Goal: Task Accomplishment & Management: Manage account settings

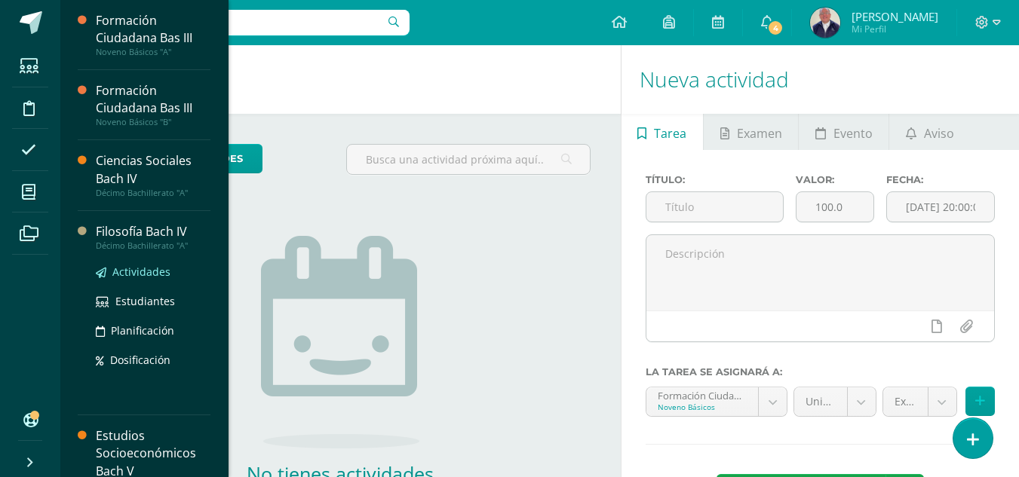
click at [131, 270] on span "Actividades" at bounding box center [141, 272] width 58 height 14
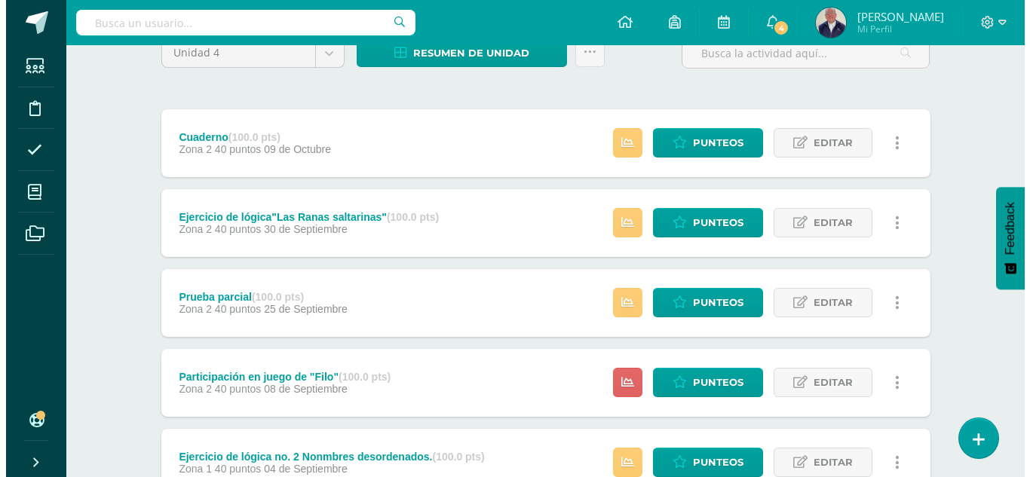
scroll to position [302, 0]
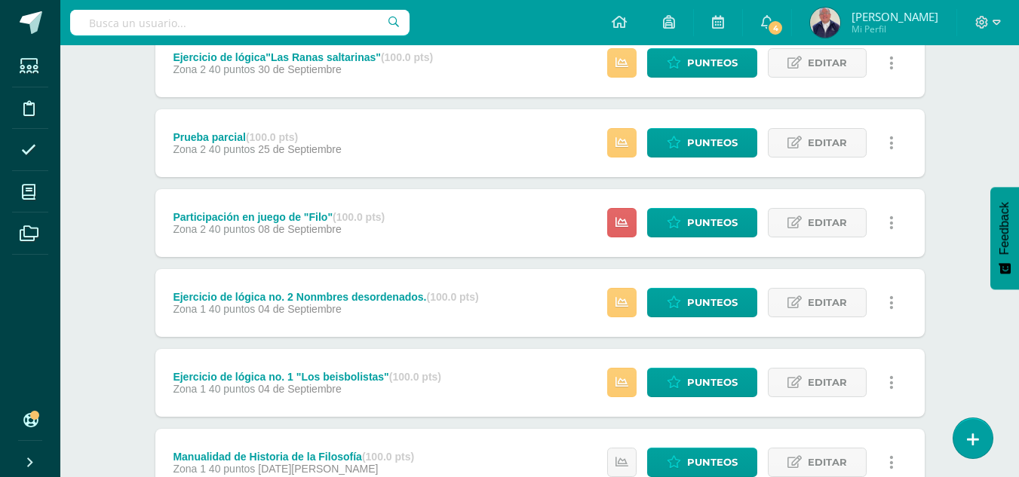
click at [896, 223] on link at bounding box center [891, 222] width 29 height 29
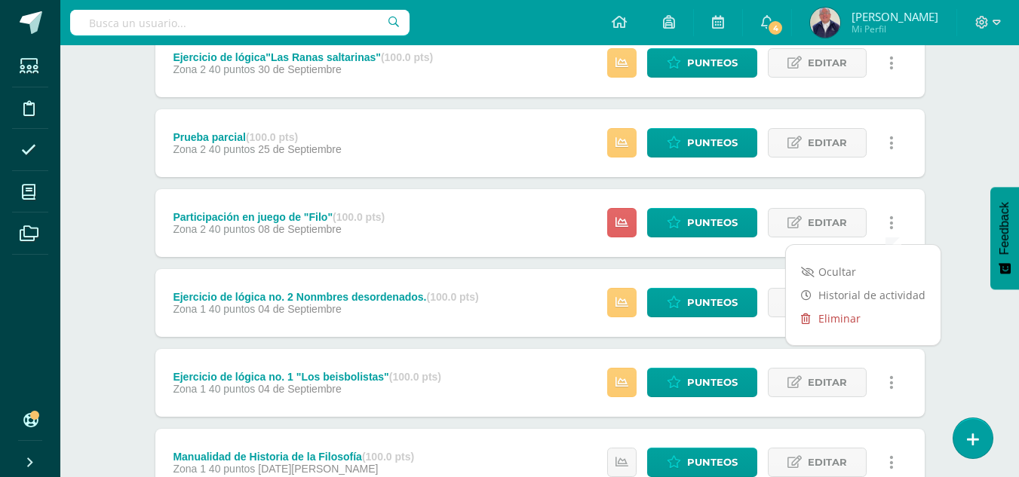
click at [839, 320] on link "Eliminar" at bounding box center [863, 318] width 155 height 23
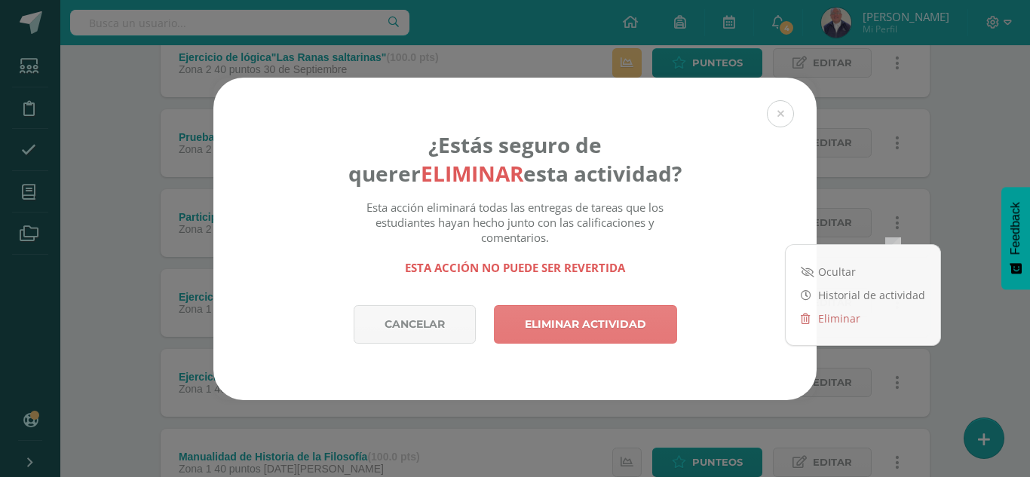
click at [581, 328] on link "Eliminar actividad" at bounding box center [585, 324] width 183 height 38
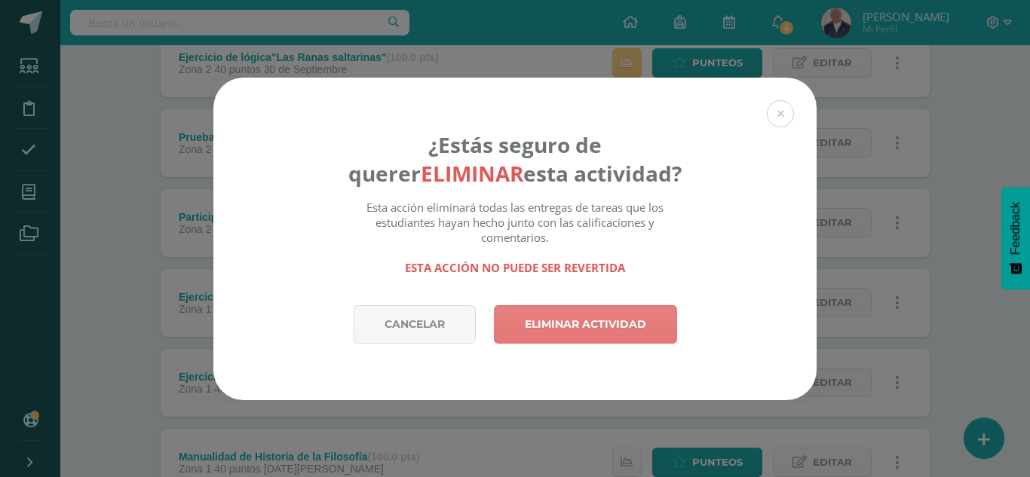
click at [572, 325] on link "Eliminar actividad" at bounding box center [585, 324] width 183 height 38
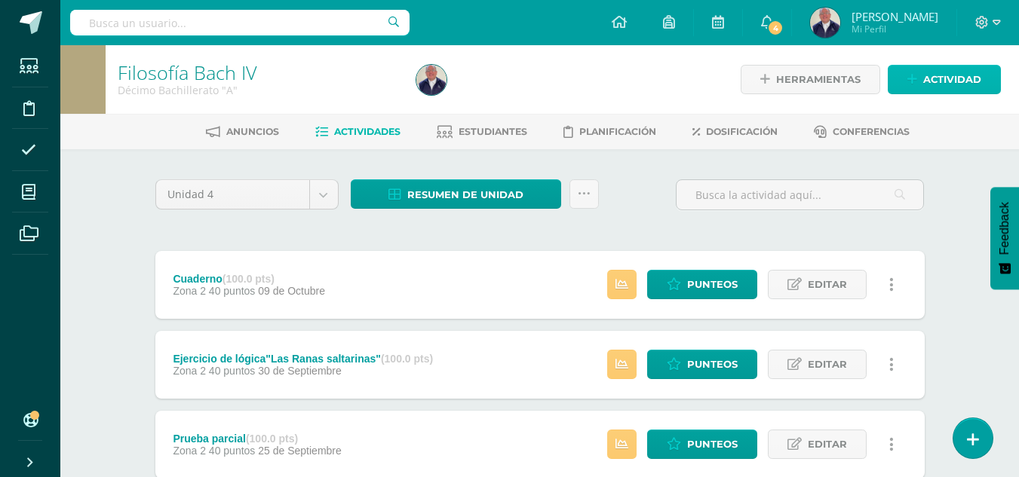
click at [946, 75] on span "Actividad" at bounding box center [952, 80] width 58 height 28
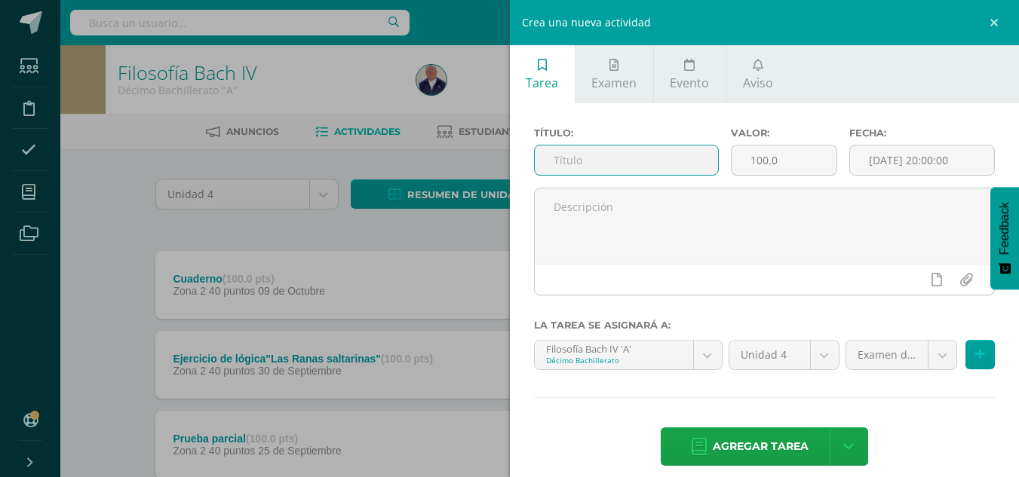
click at [578, 159] on input "text" at bounding box center [626, 160] width 183 height 29
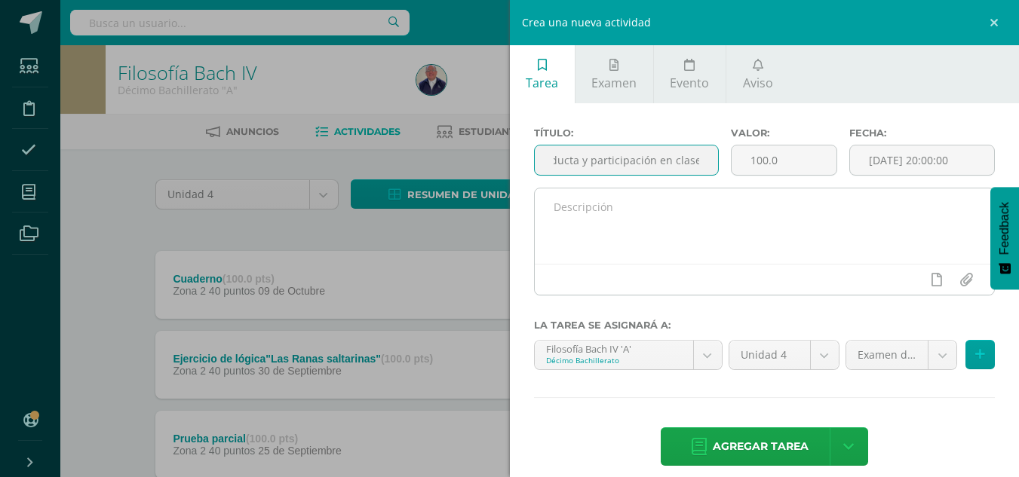
type input "Conducta y participación en clase"
click at [615, 208] on textarea at bounding box center [765, 226] width 460 height 75
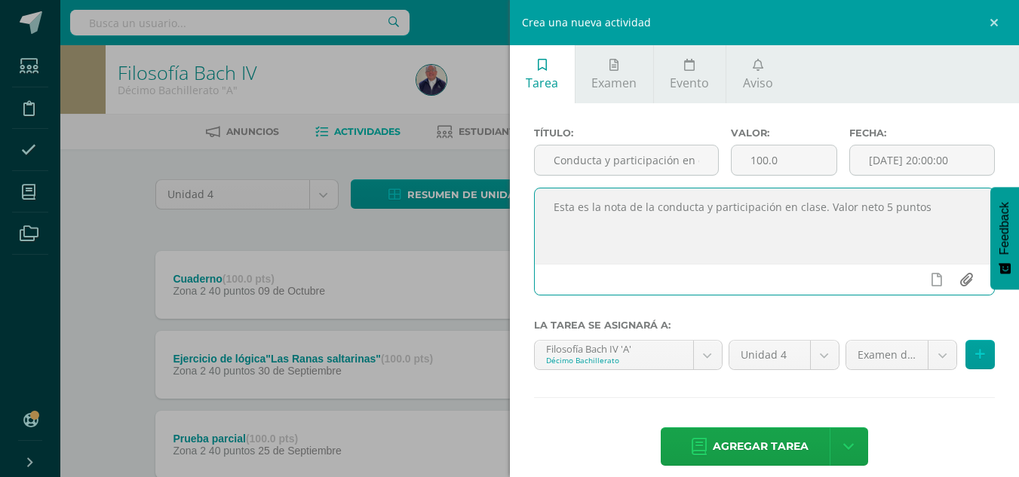
type textarea "Esta es la nota de la conducta y participación en clase. Valor neto 5 puntos"
click at [951, 280] on input "file" at bounding box center [965, 279] width 29 height 29
type input "C:\fakepath\RÚBRICA PARA CALIFICACIÓN DE LA CONDUCTA.docx"
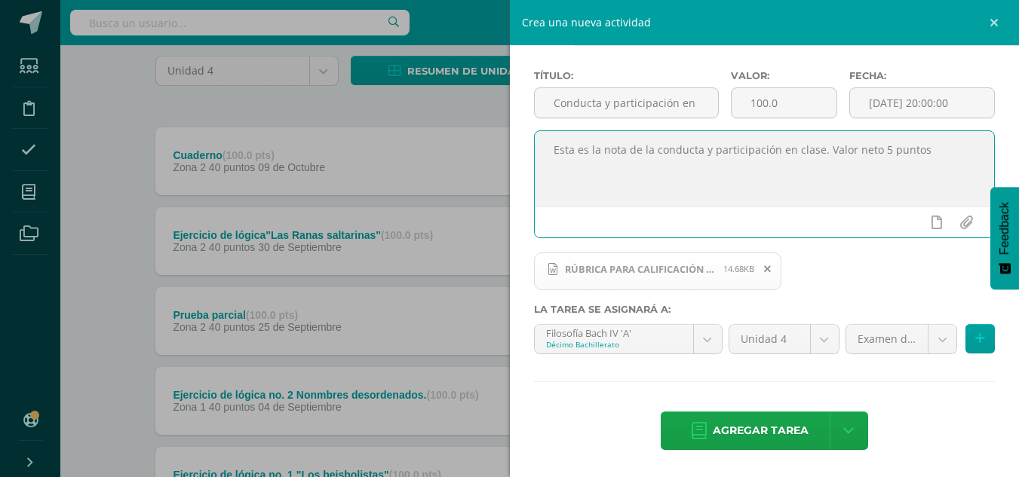
scroll to position [151, 0]
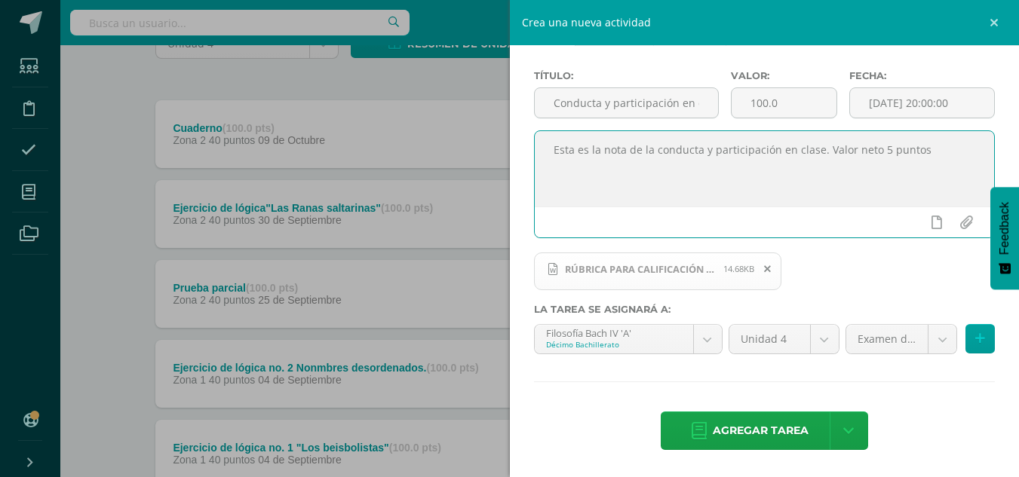
click at [550, 267] on icon at bounding box center [552, 269] width 9 height 12
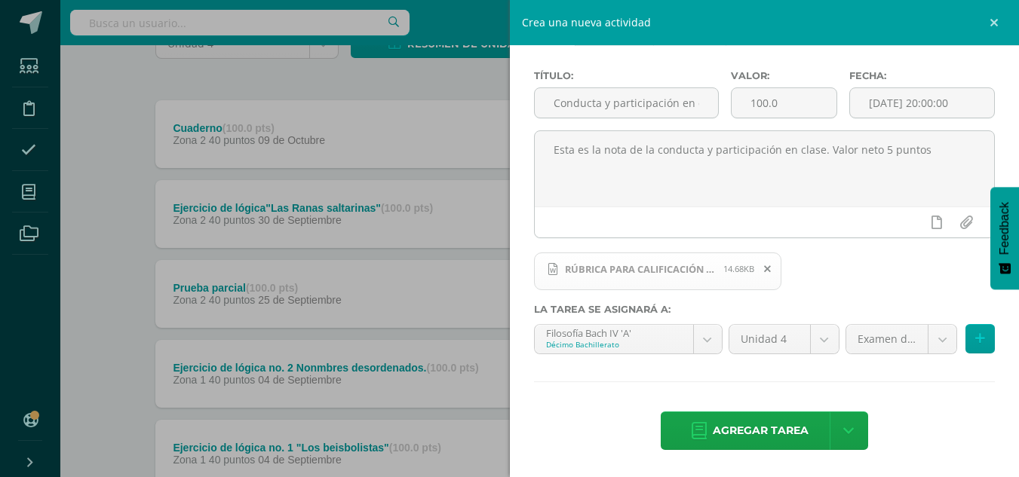
click at [550, 267] on icon at bounding box center [552, 269] width 9 height 12
click at [599, 276] on span "RÚBRICA PARA CALIFICACIÓN DE LA CONDUCTA.docx 14.68KB" at bounding box center [658, 272] width 248 height 38
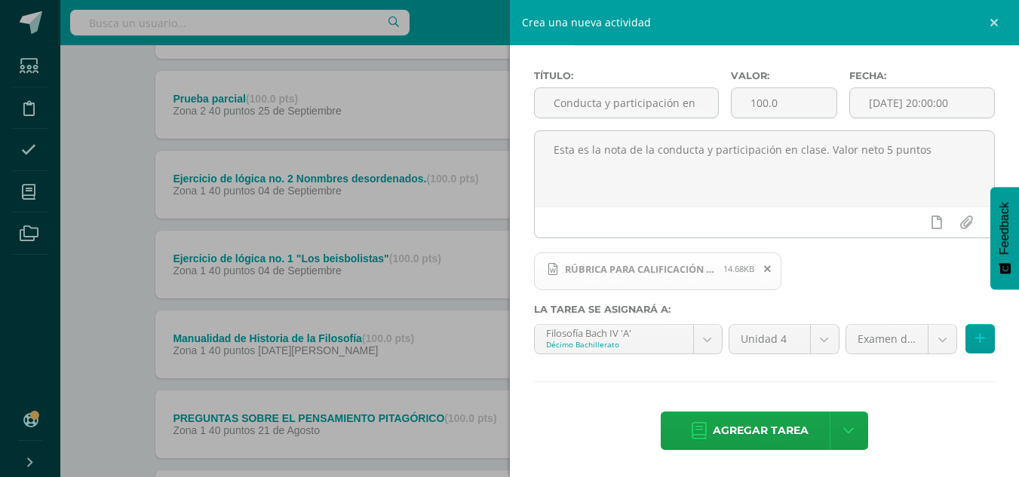
scroll to position [377, 0]
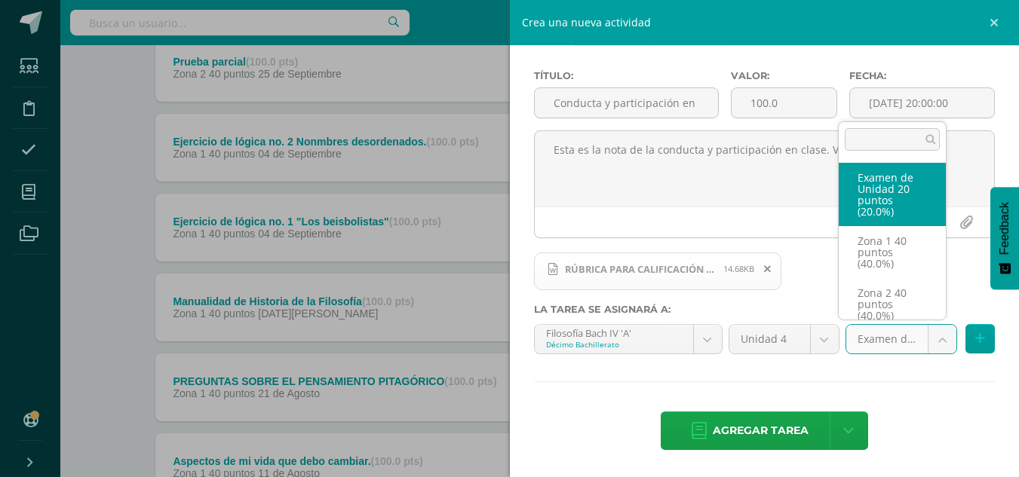
click at [928, 338] on body "La tarea ya había sido eliminada previamente. La tarea Participación en juego d…" at bounding box center [509, 112] width 1019 height 979
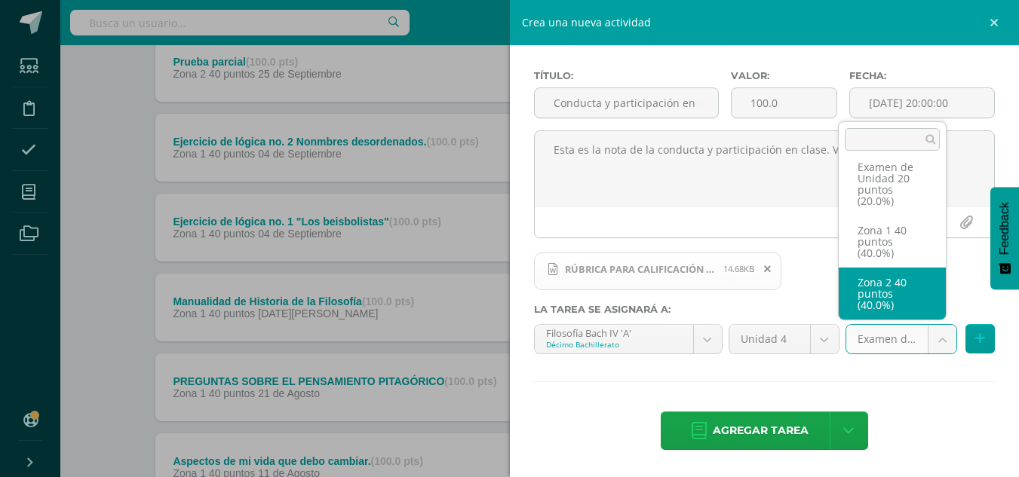
select select "30904"
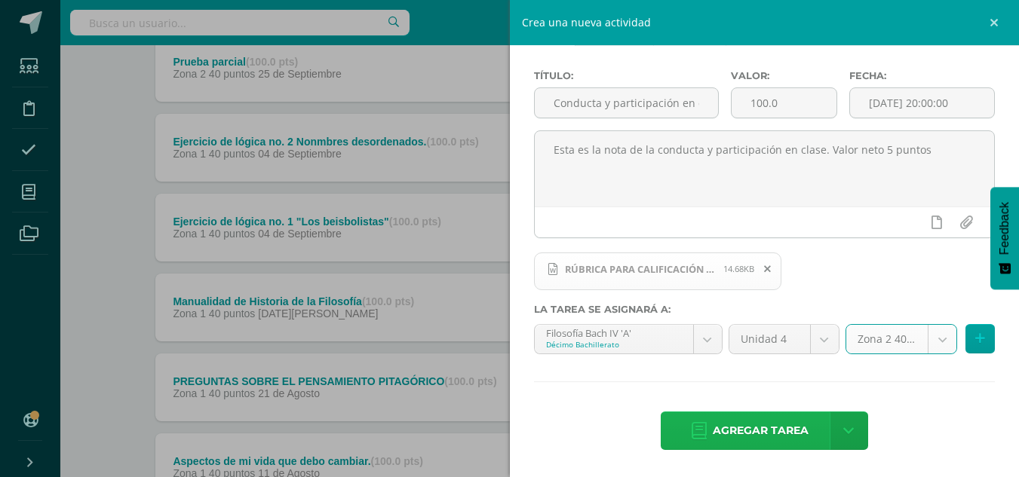
click at [804, 425] on link "Agregar tarea" at bounding box center [750, 431] width 178 height 38
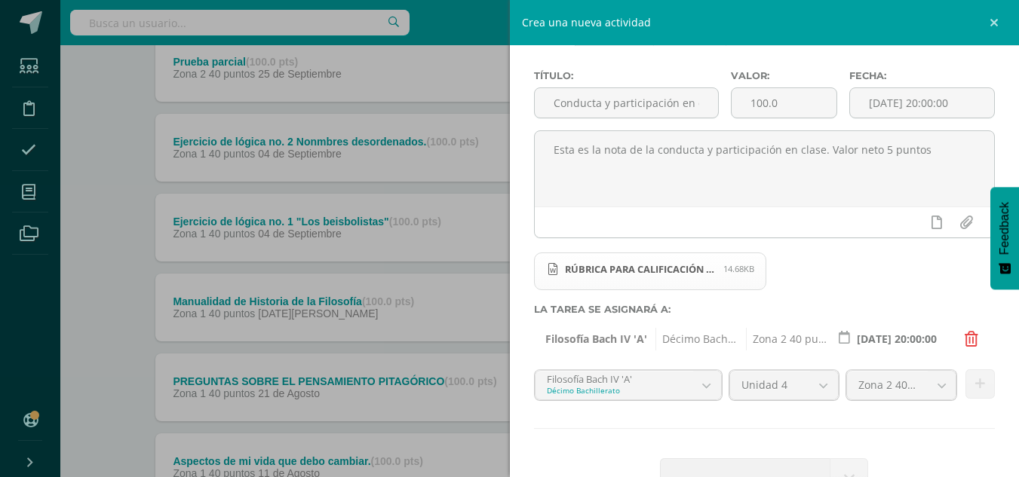
scroll to position [104, 0]
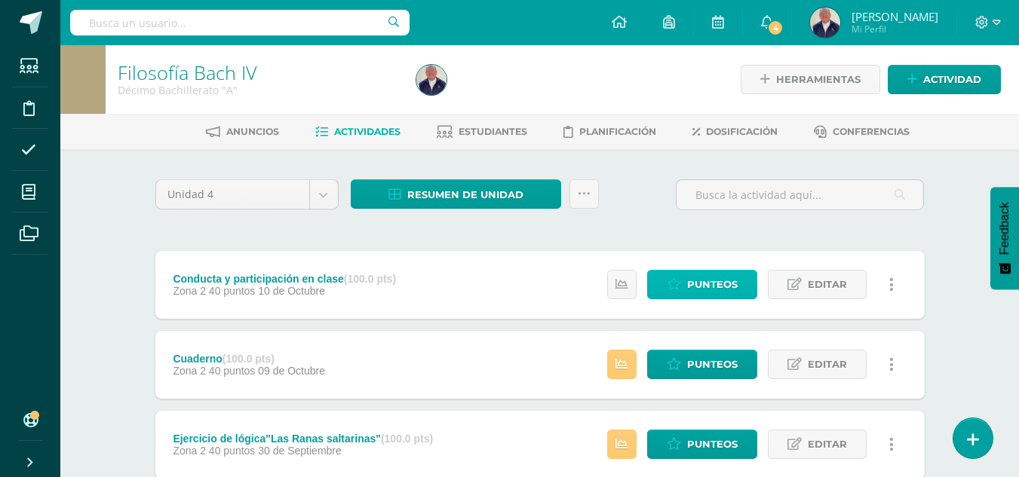
click at [698, 278] on span "Punteos" at bounding box center [712, 285] width 51 height 28
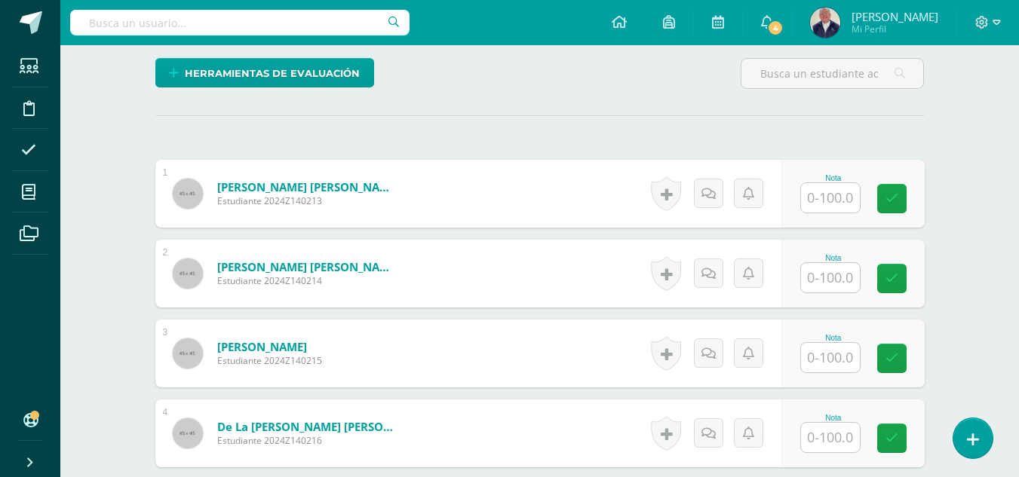
scroll to position [379, 0]
click at [835, 186] on input "text" at bounding box center [830, 196] width 59 height 29
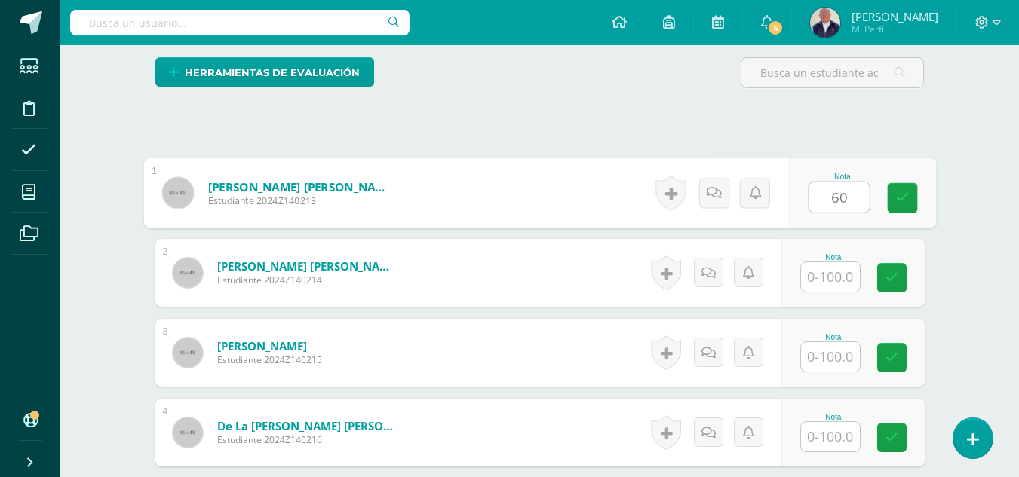
type input "60"
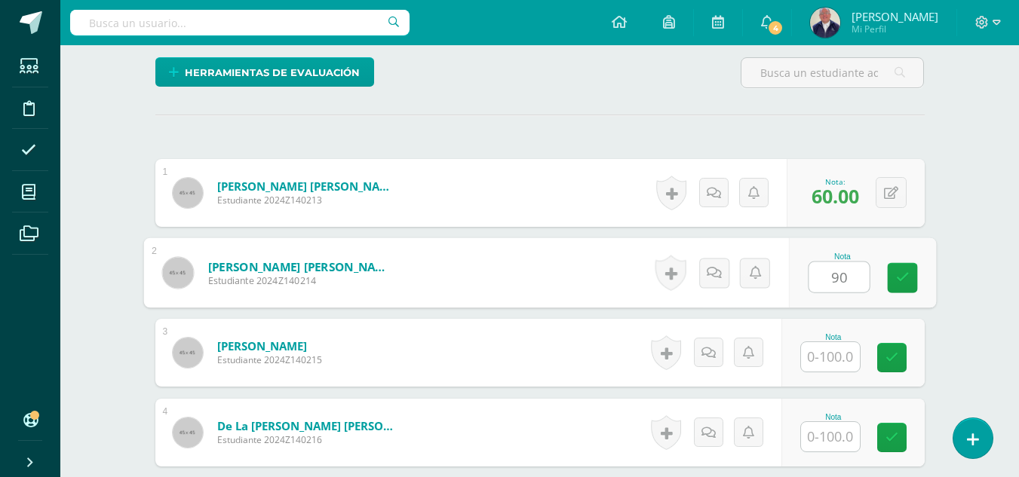
type input "90"
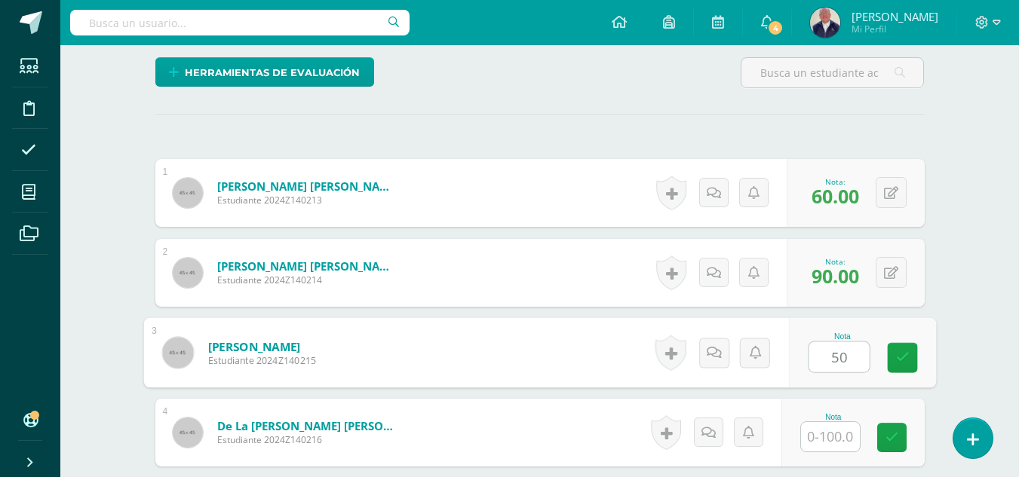
type input "50"
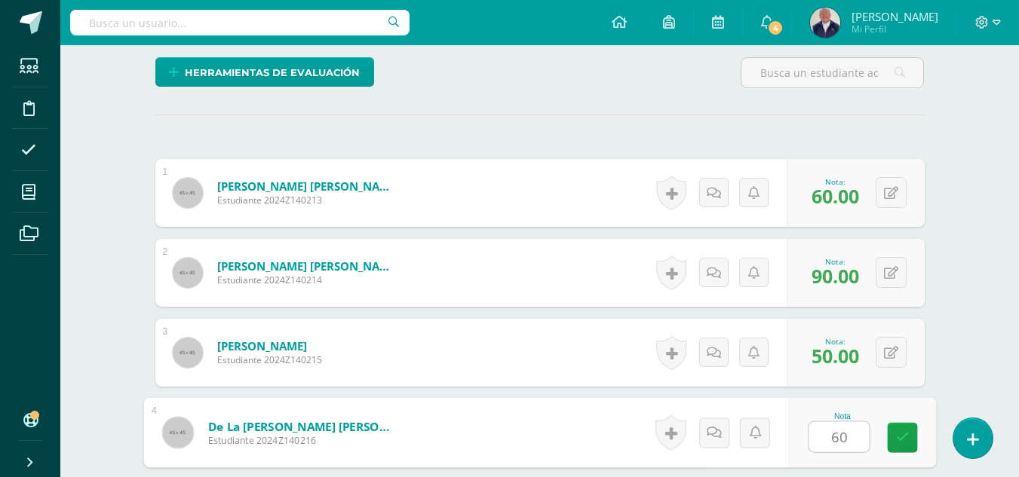
type input "60"
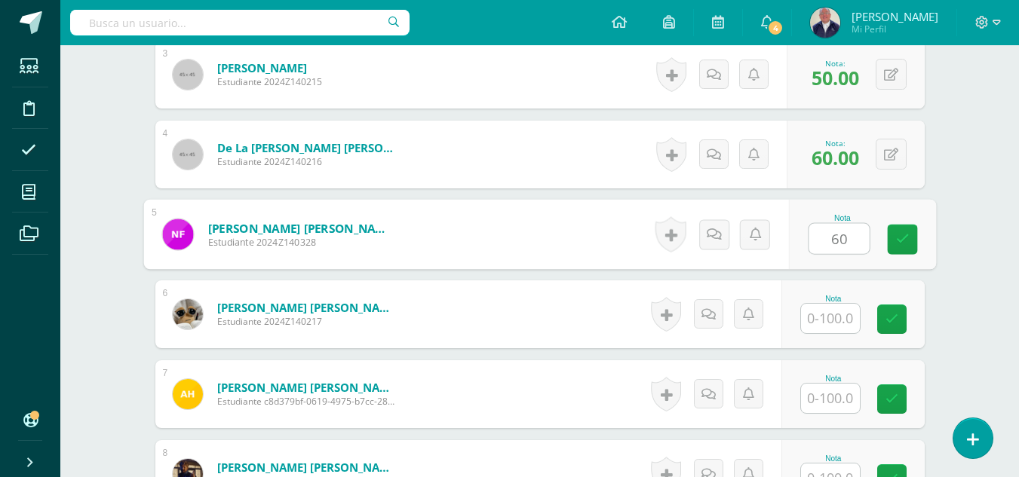
type input "60"
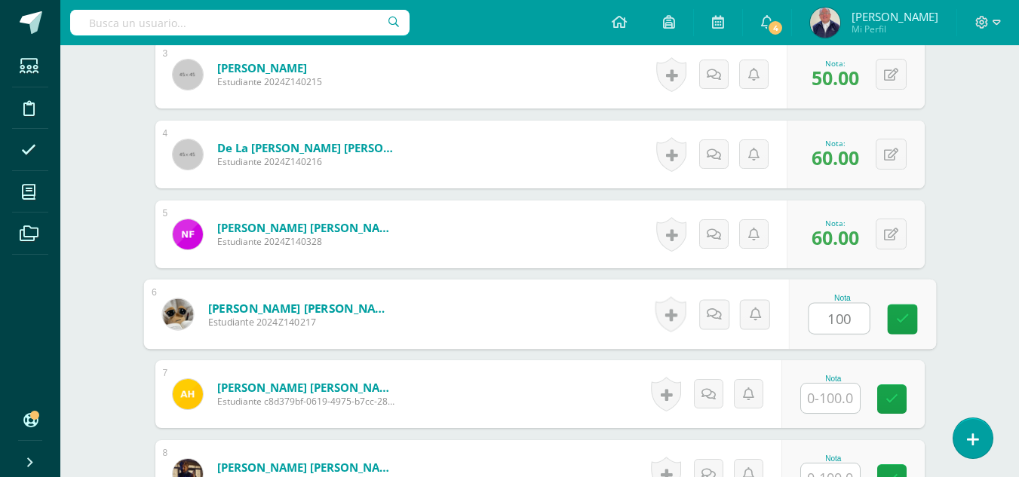
type input "100"
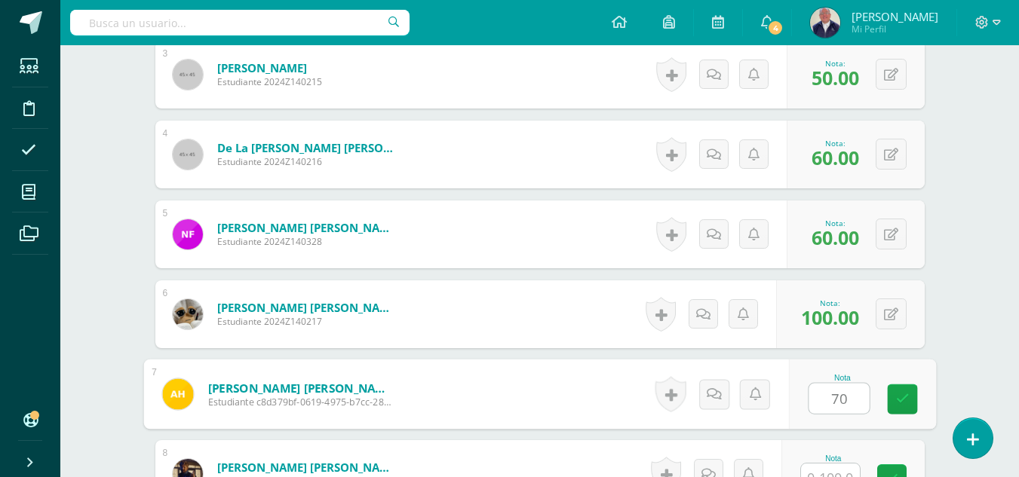
type input "70"
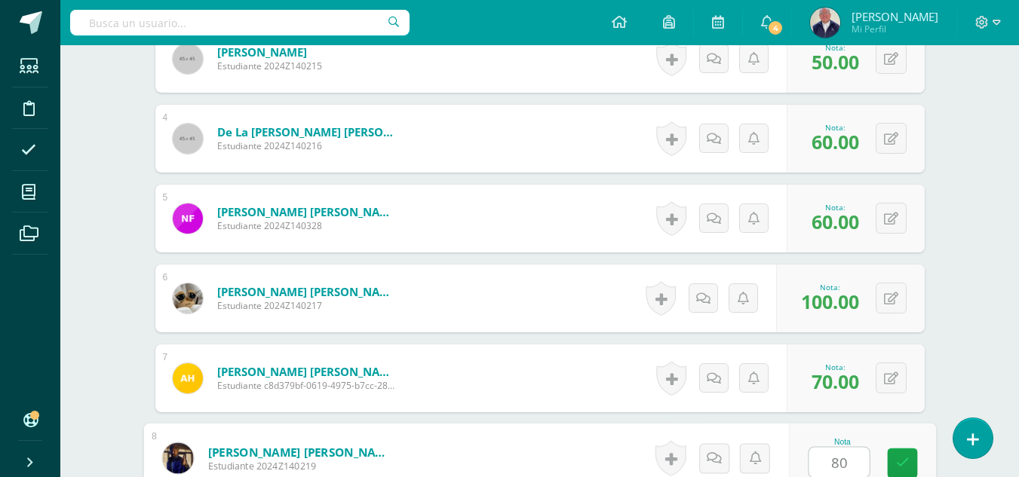
type input "80"
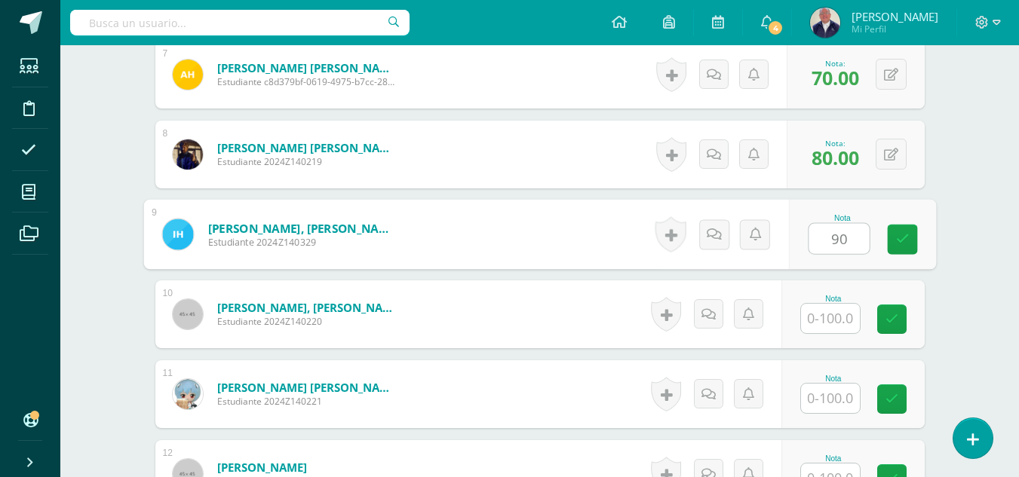
type input "90"
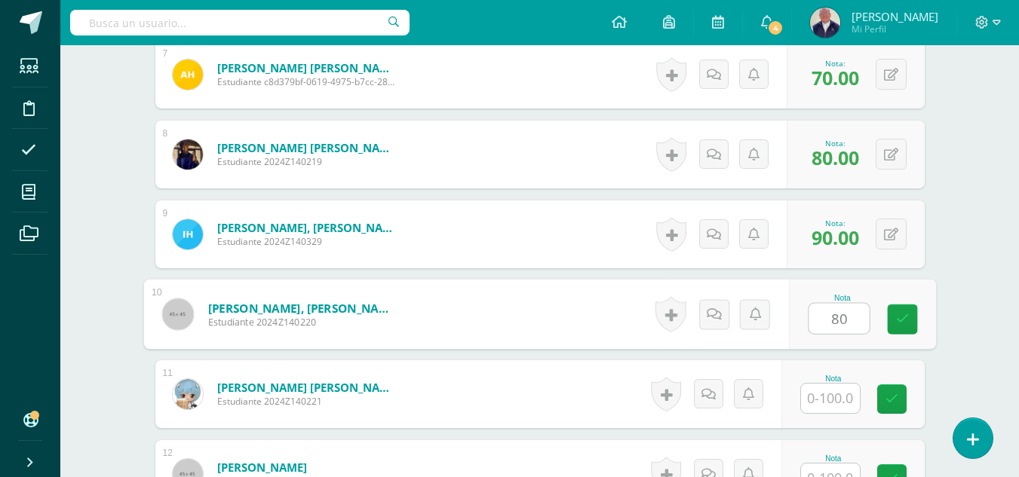
type input "80"
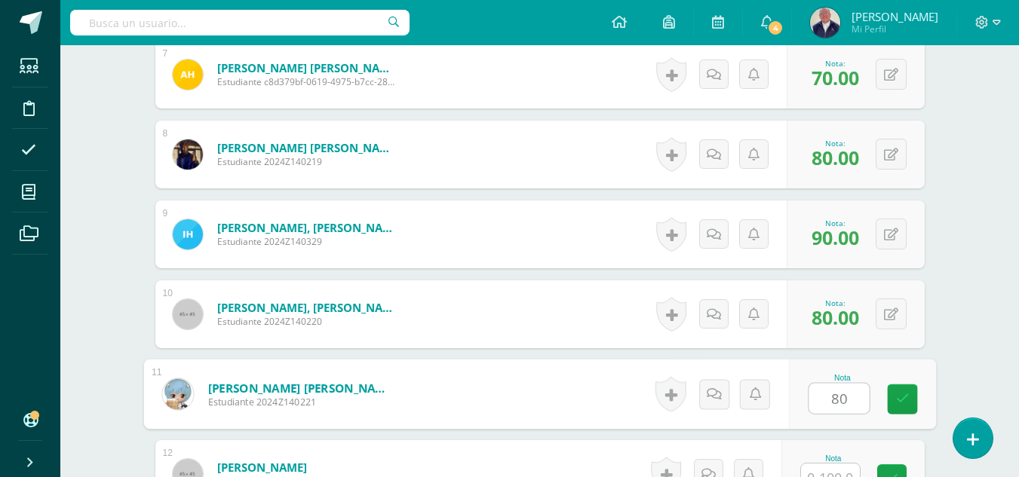
type input "80"
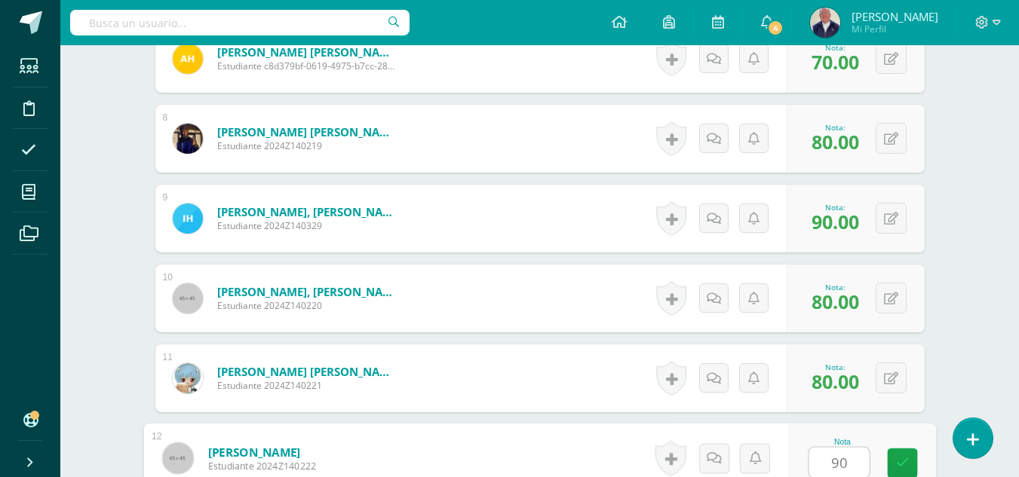
type input "90"
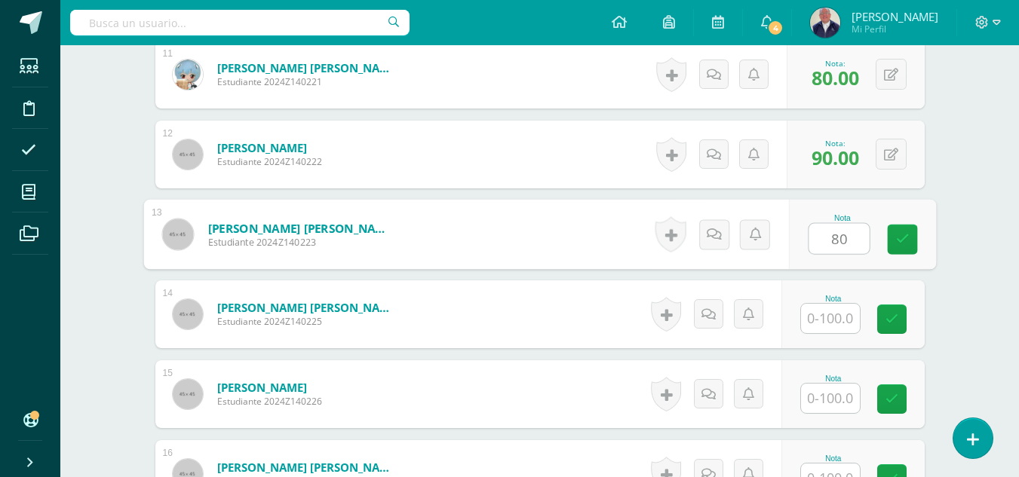
type input "80"
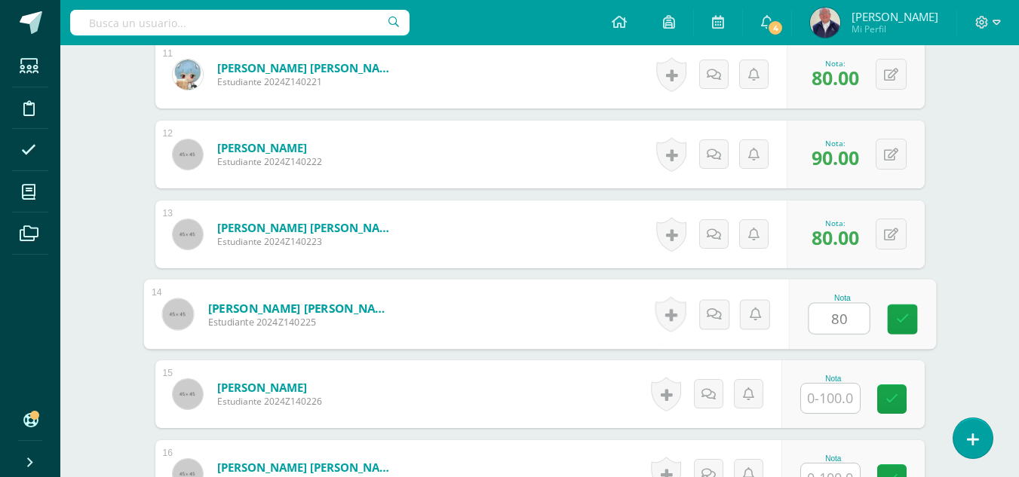
type input "80"
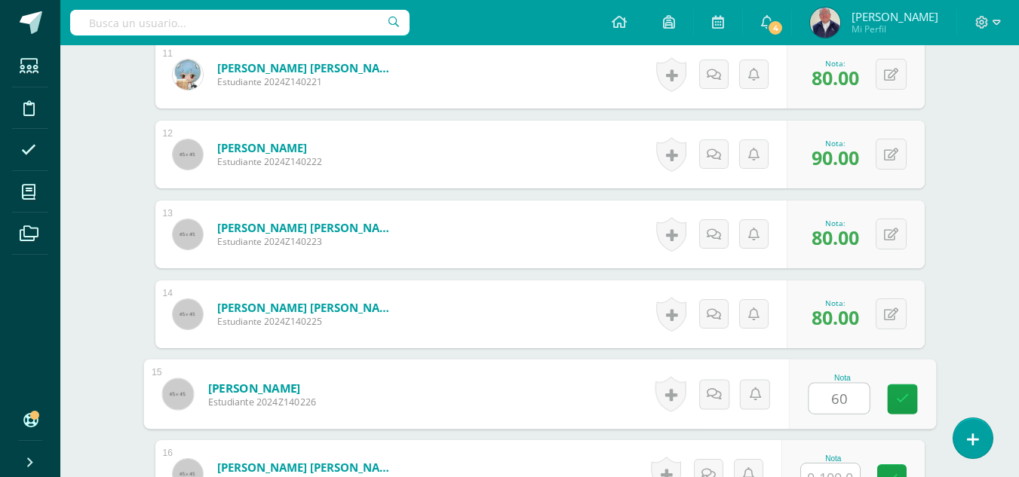
type input "60"
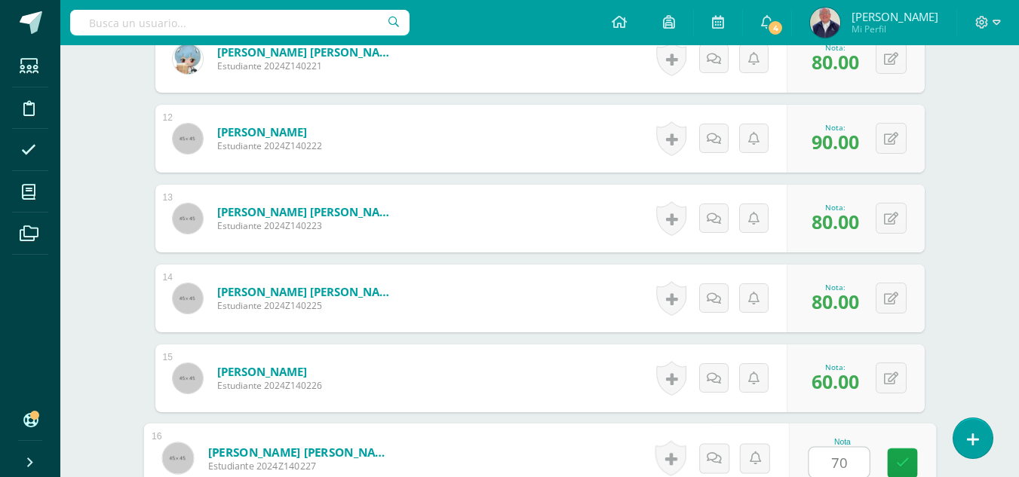
type input "70"
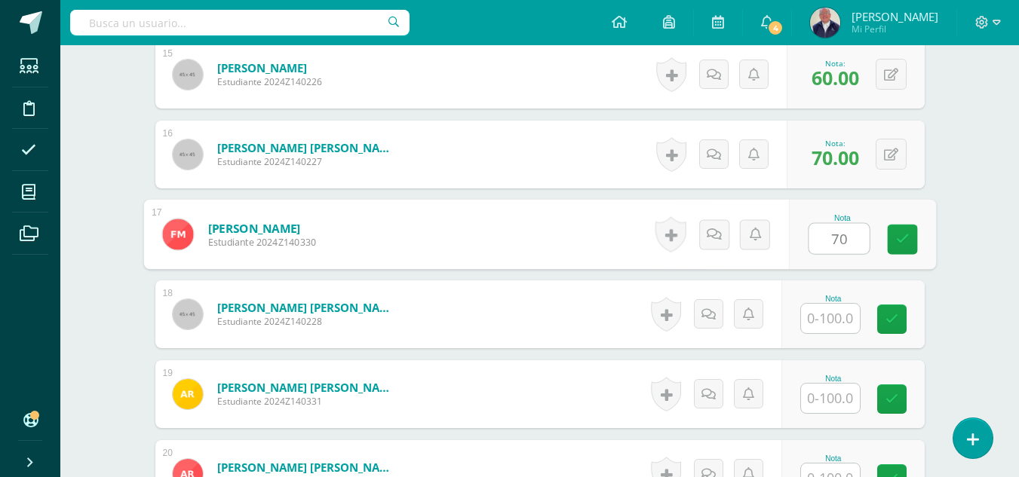
type input "70"
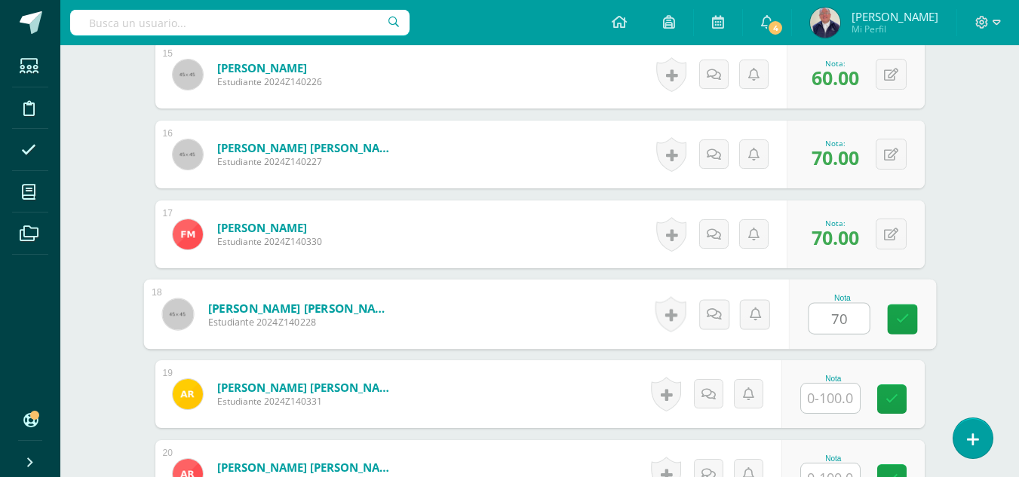
type input "70"
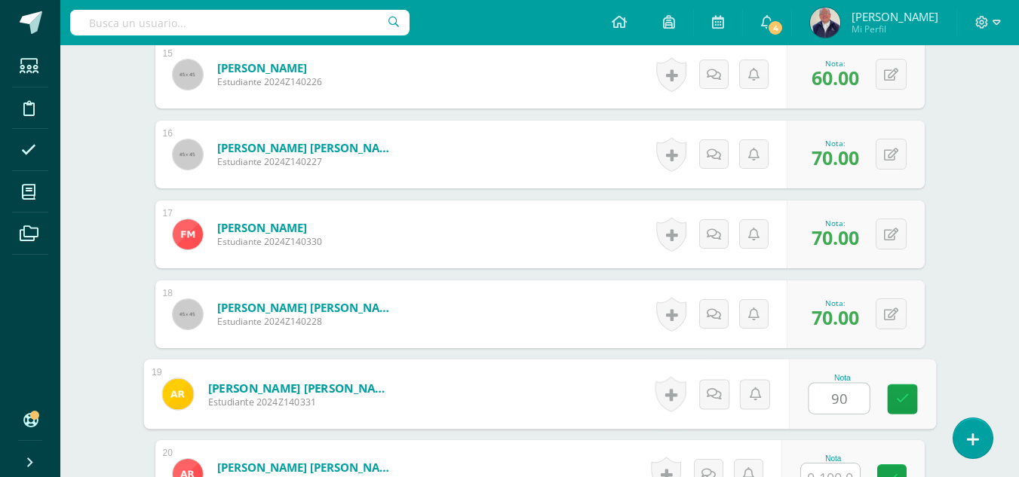
type input "90"
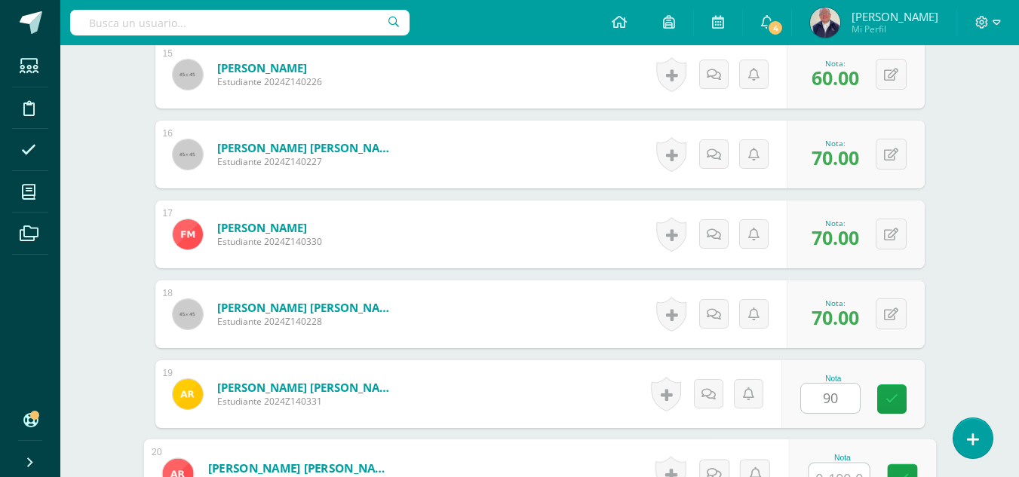
scroll to position [1633, 0]
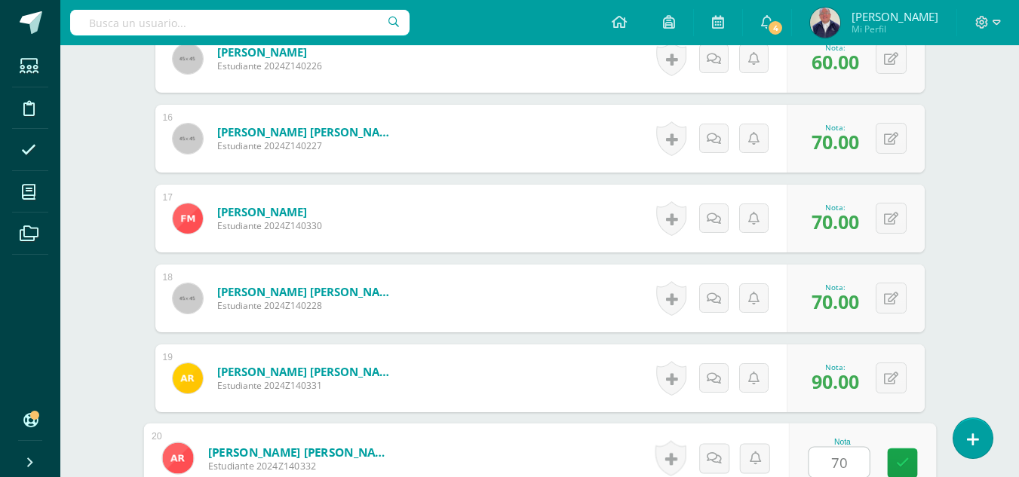
type input "70"
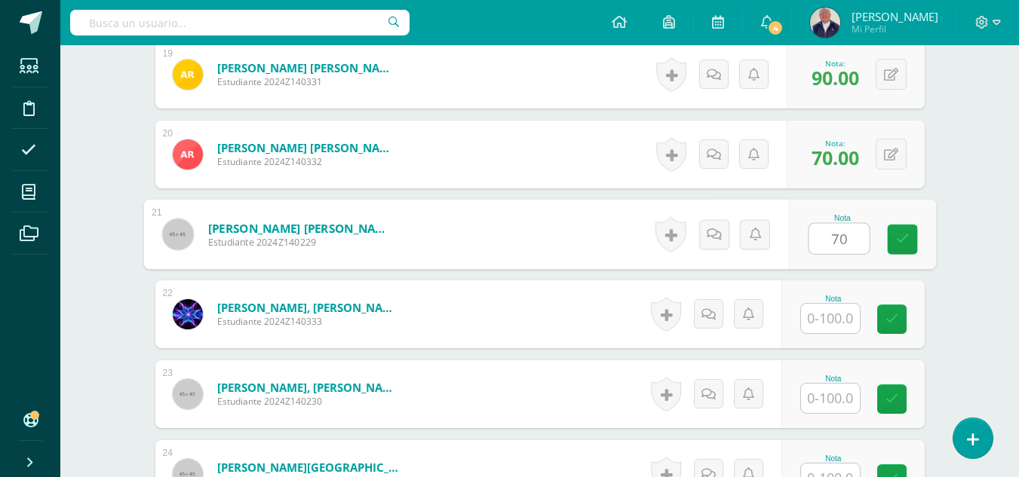
type input "70"
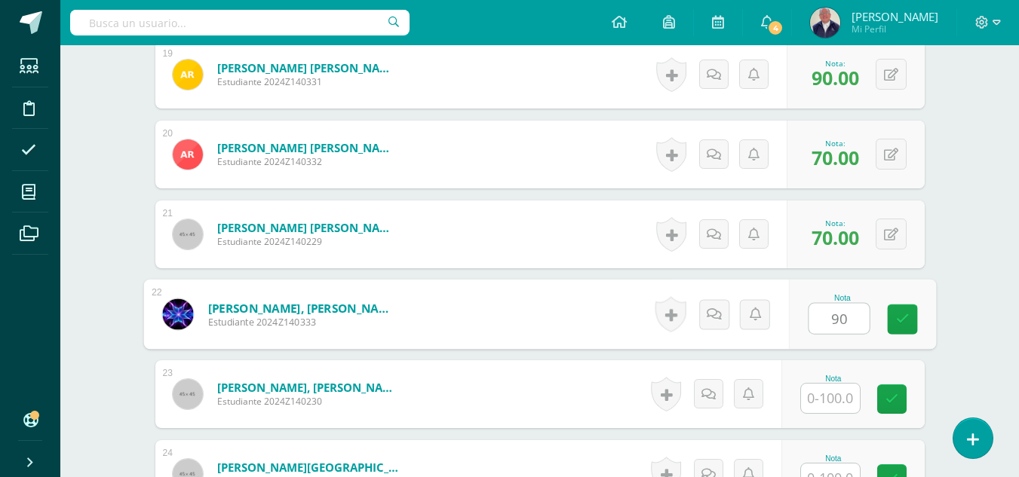
type input "90"
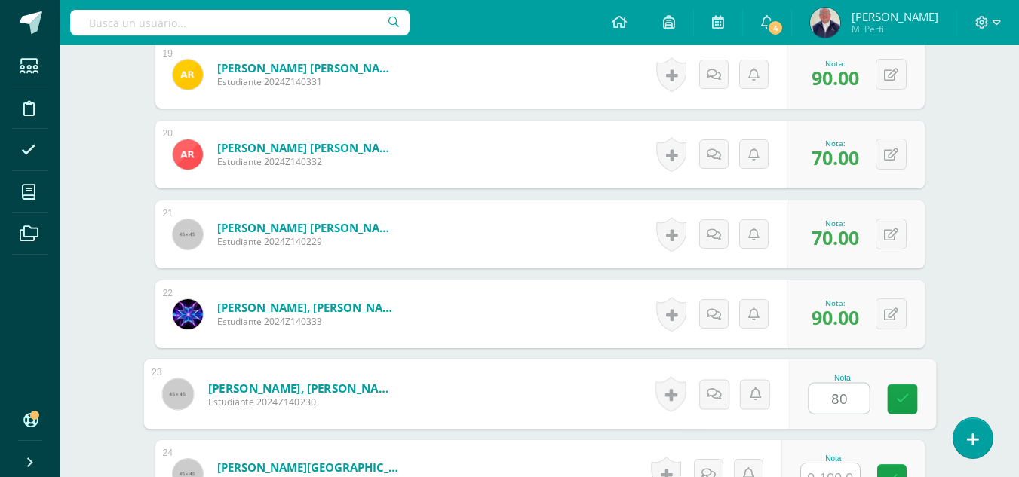
type input "80"
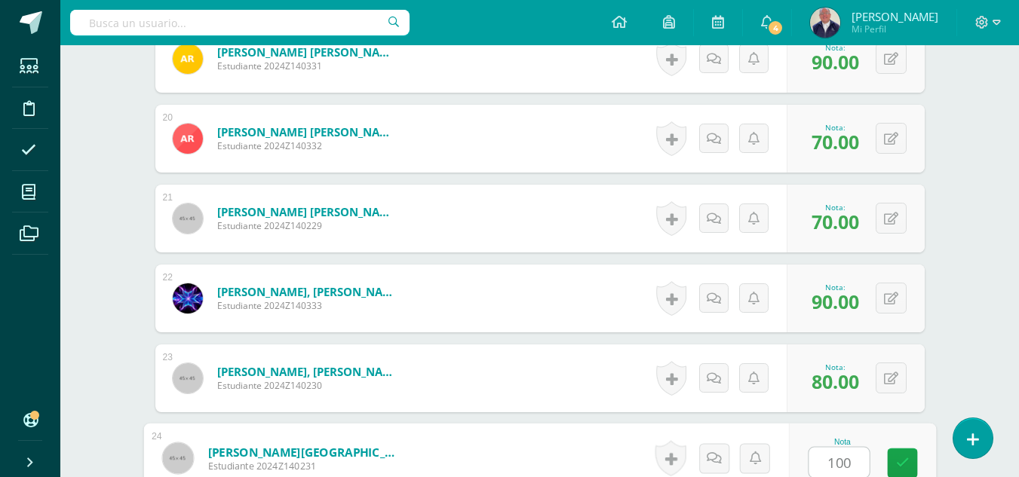
type input "100"
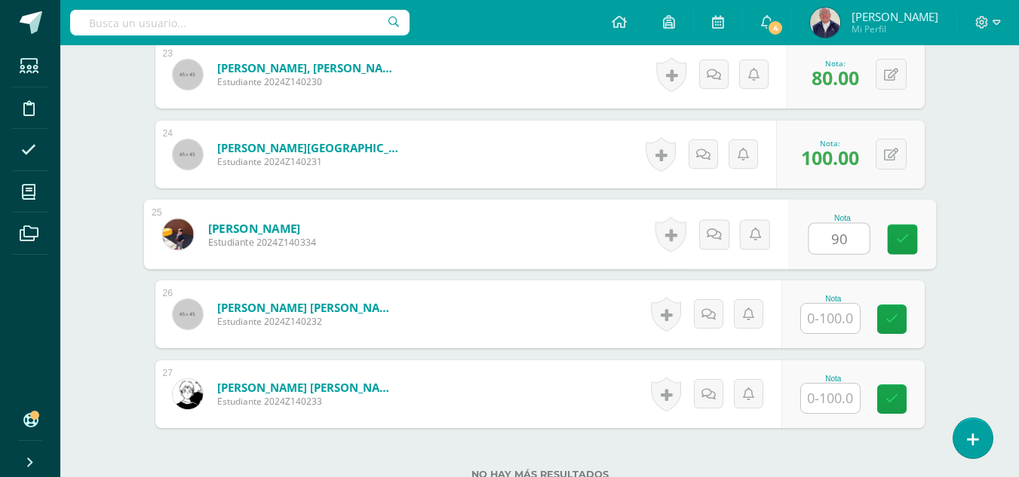
type input "90"
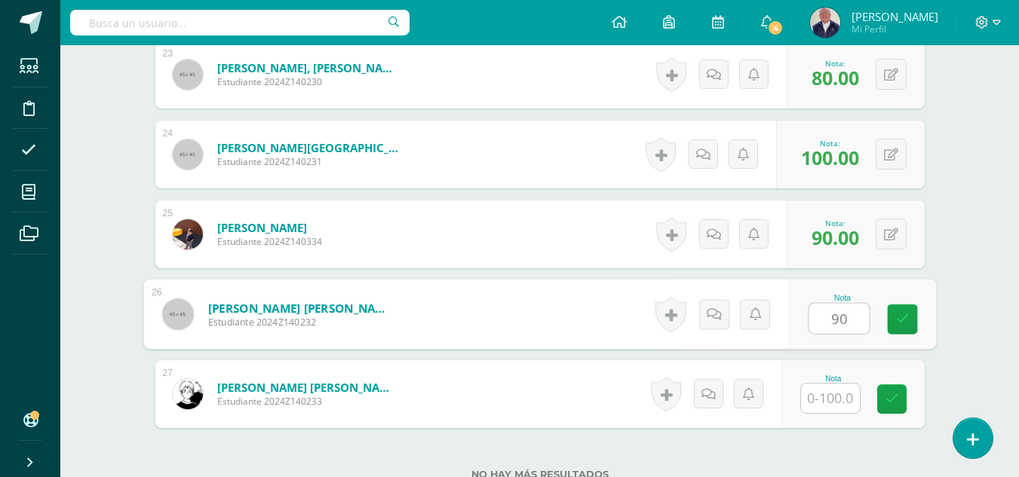
type input "90"
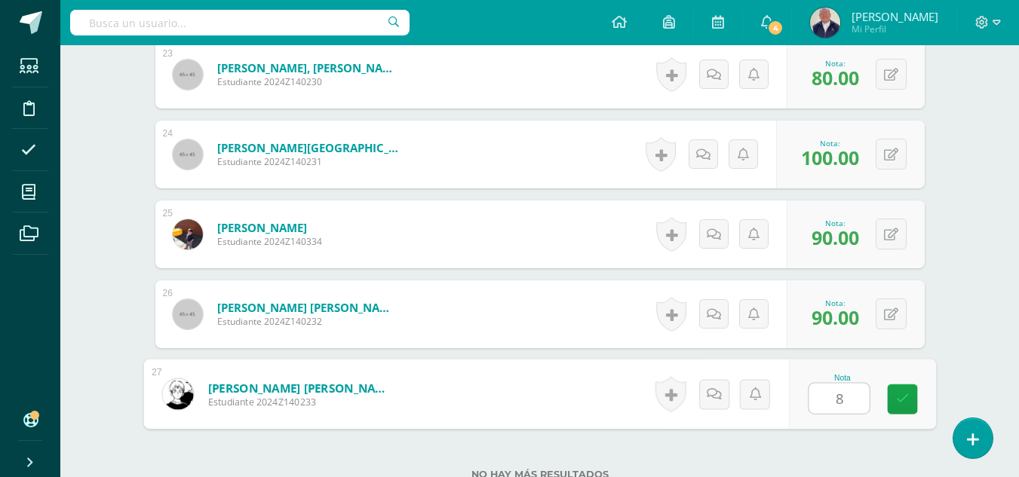
type input "80"
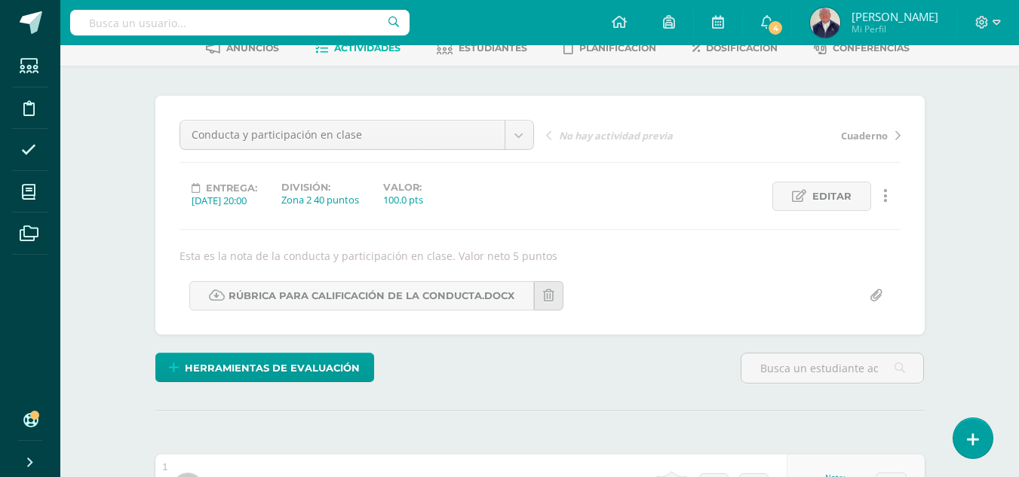
scroll to position [0, 0]
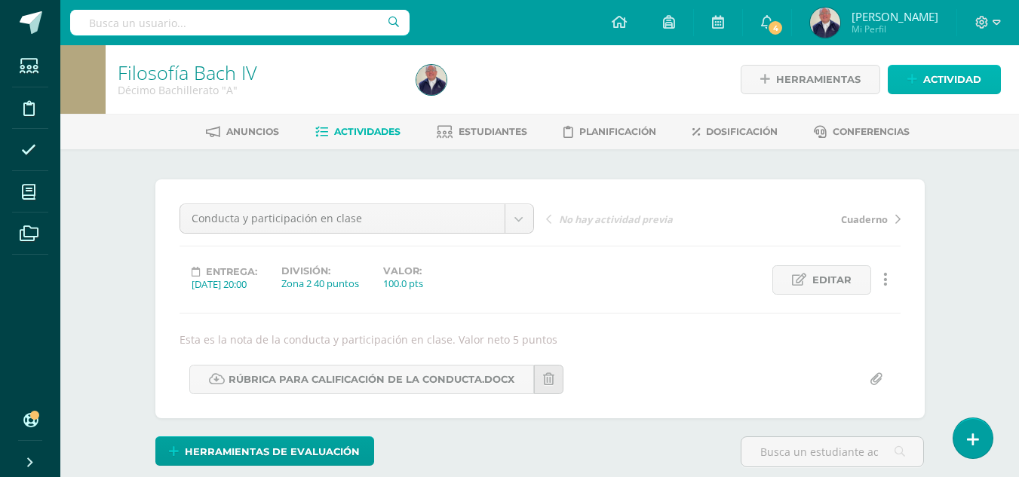
click at [946, 76] on span "Actividad" at bounding box center [952, 80] width 58 height 28
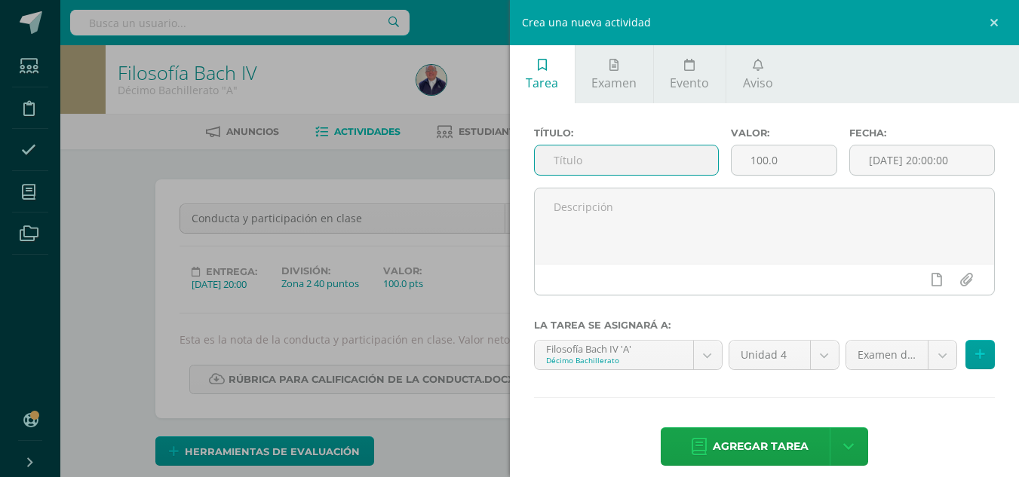
click at [617, 159] on input "text" at bounding box center [626, 160] width 183 height 29
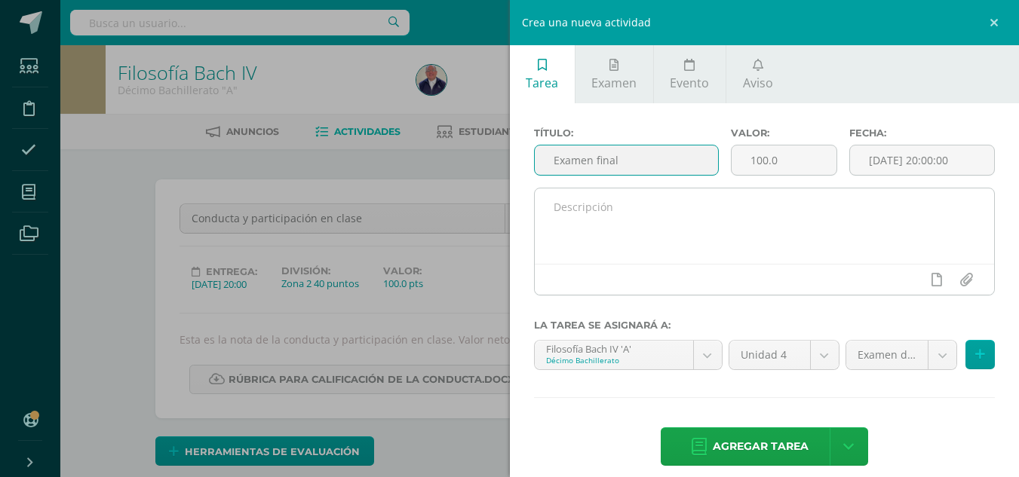
type input "Examen final"
click at [622, 219] on textarea at bounding box center [765, 226] width 460 height 75
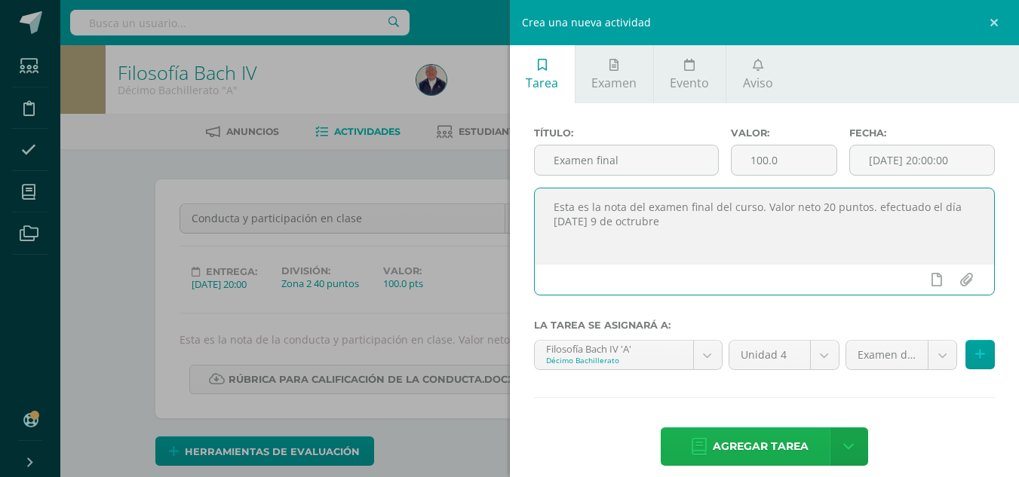
type textarea "Esta es la nota del examen final del curso. Valor neto 20 puntos. efectuado el …"
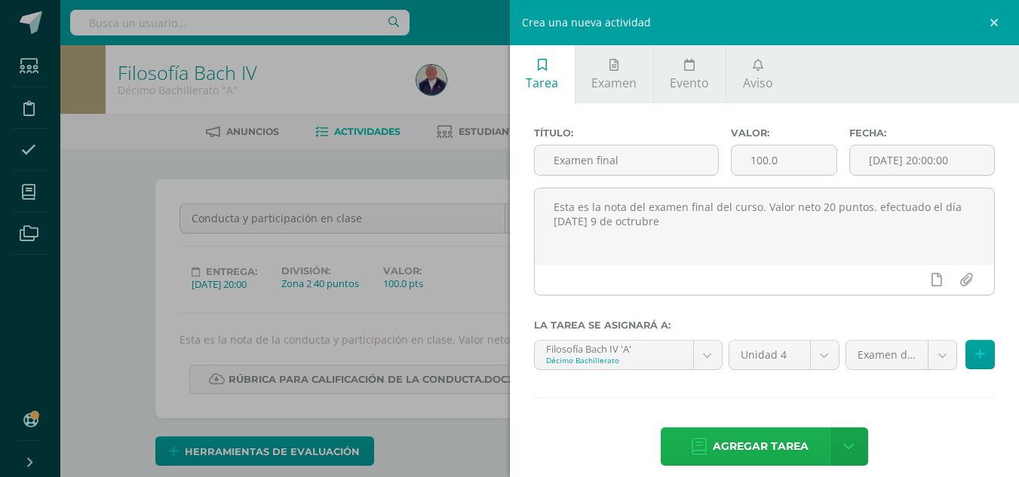
click at [732, 447] on span "Agregar tarea" at bounding box center [761, 446] width 96 height 37
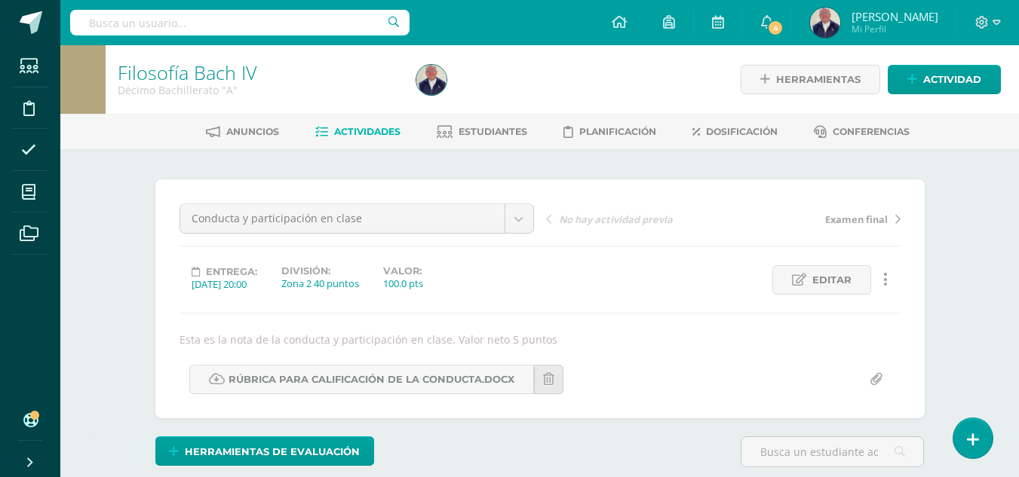
click at [358, 132] on span "Actividades" at bounding box center [367, 131] width 66 height 11
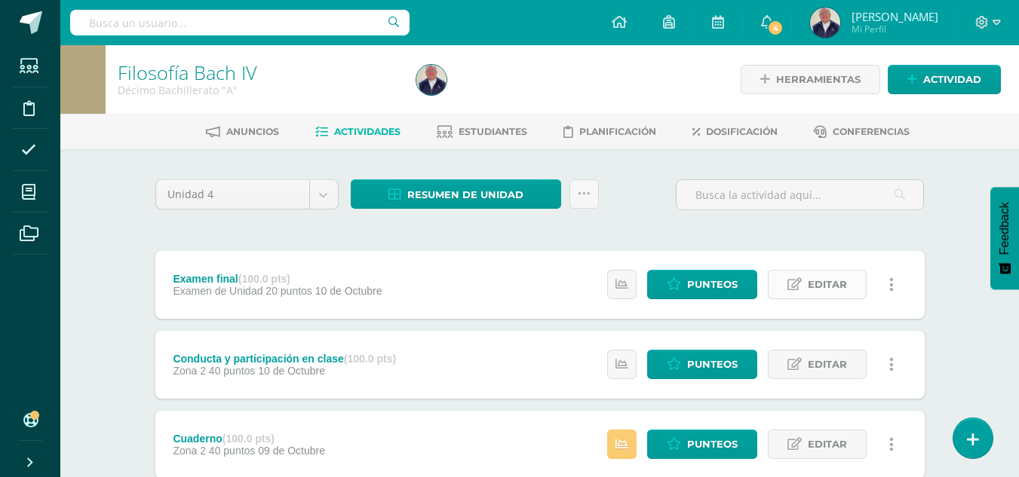
click at [809, 282] on span "Editar" at bounding box center [827, 285] width 39 height 28
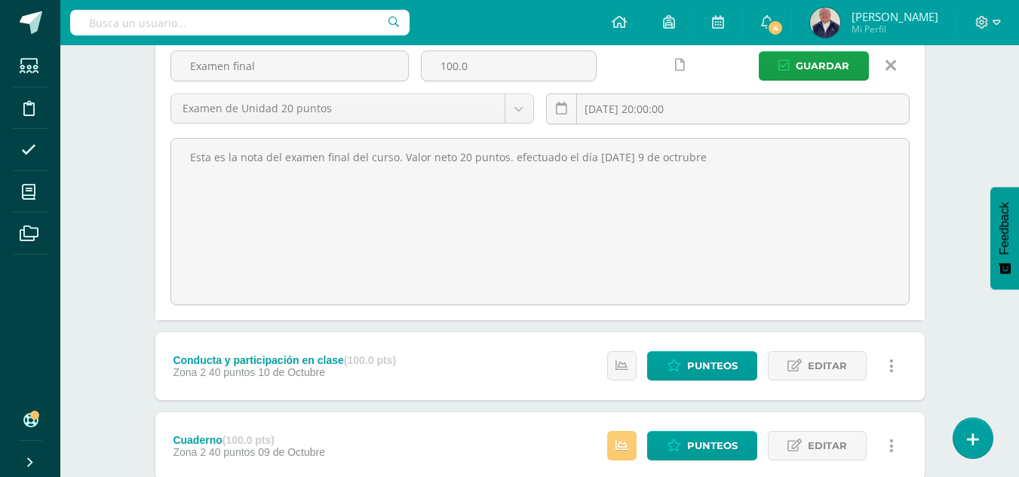
scroll to position [123, 0]
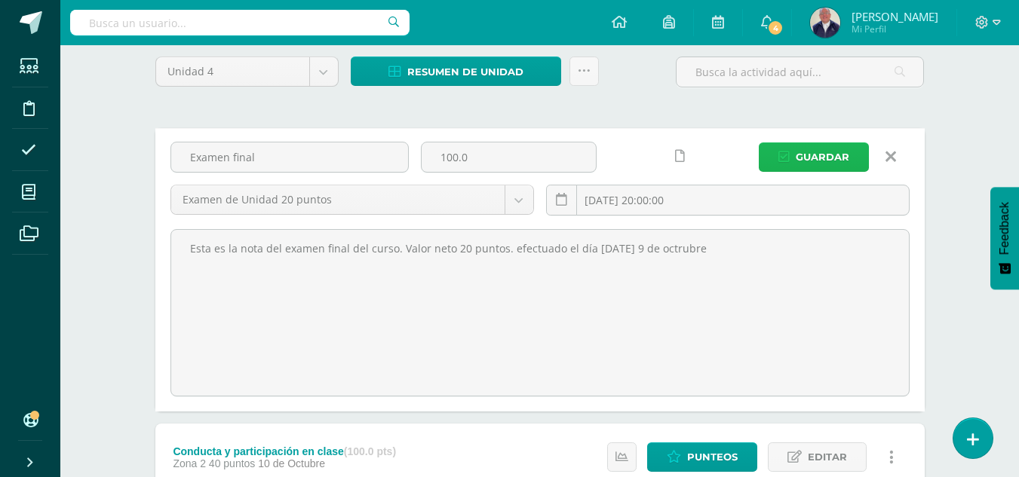
click at [829, 149] on span "Guardar" at bounding box center [823, 157] width 54 height 28
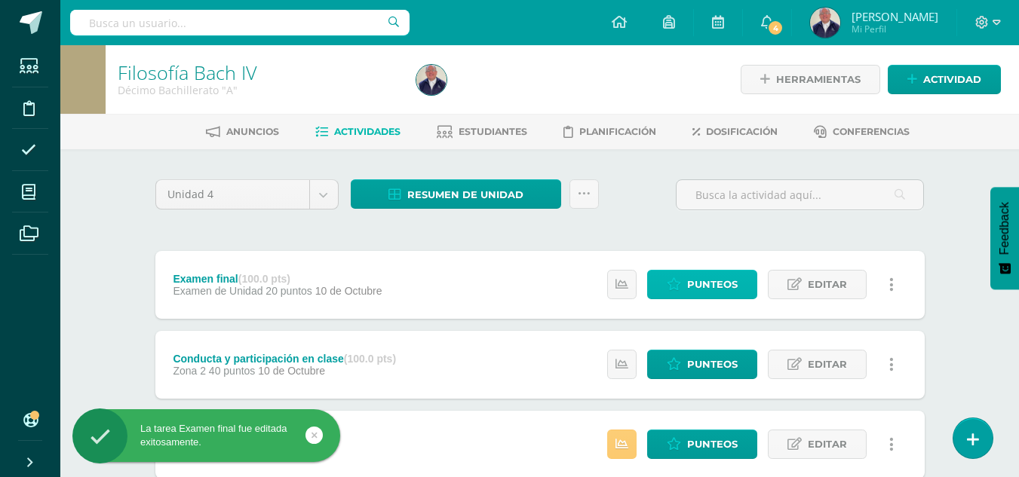
click at [694, 281] on span "Punteos" at bounding box center [712, 285] width 51 height 28
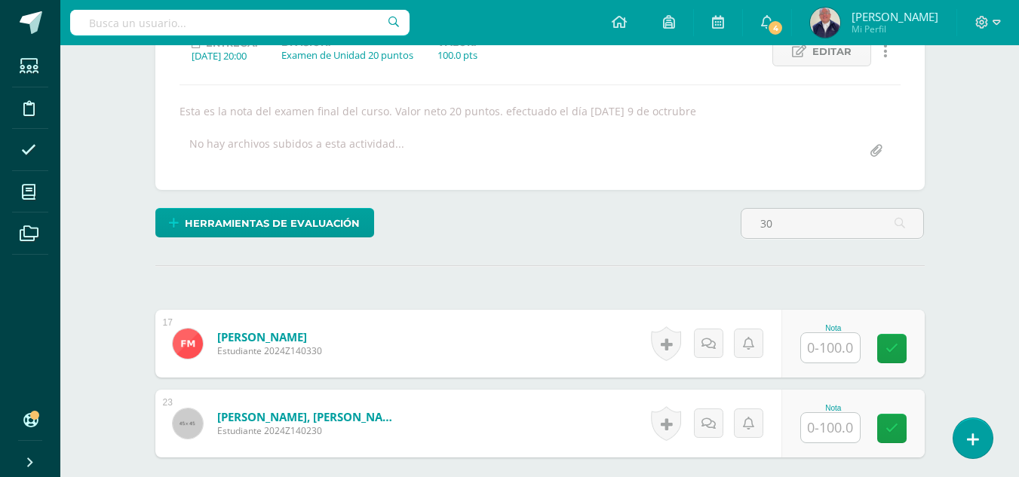
scroll to position [229, 0]
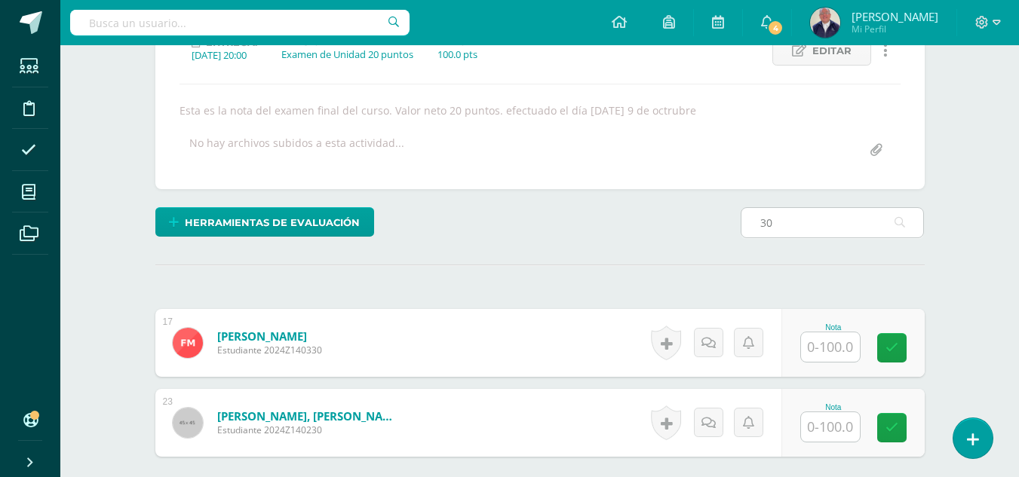
type input "3"
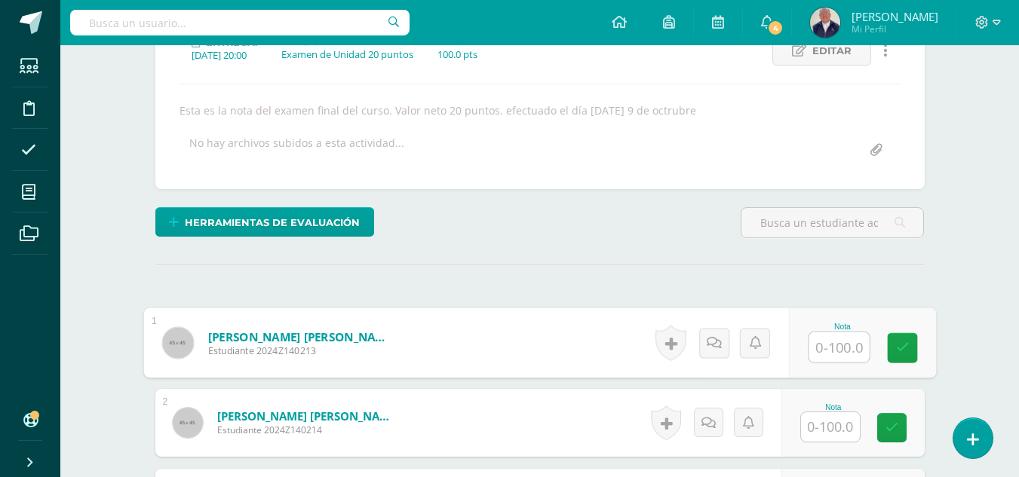
click at [827, 347] on input "text" at bounding box center [838, 348] width 60 height 30
type input "30"
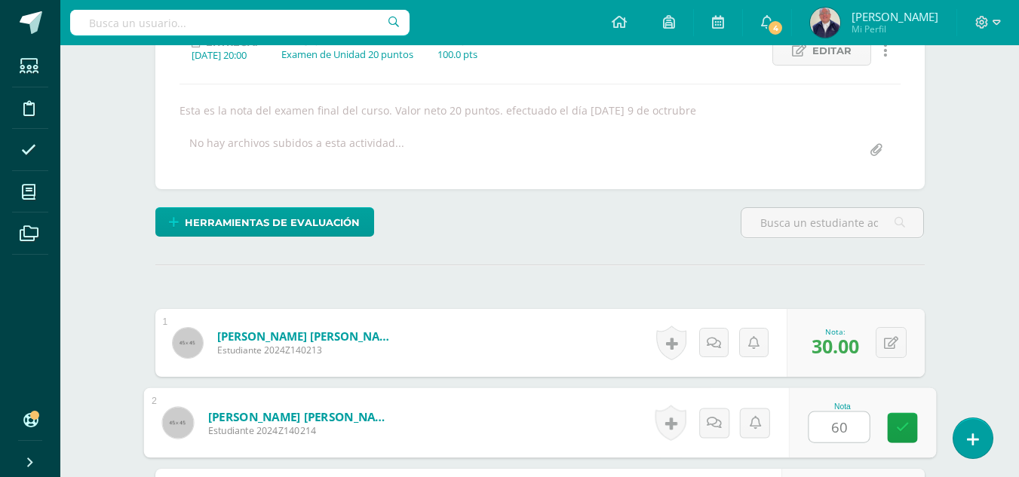
type input "60"
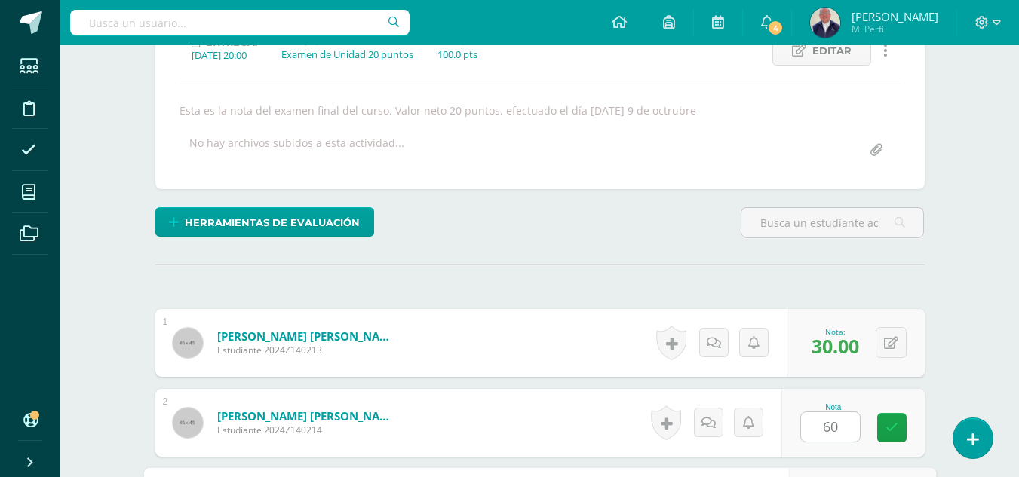
scroll to position [498, 0]
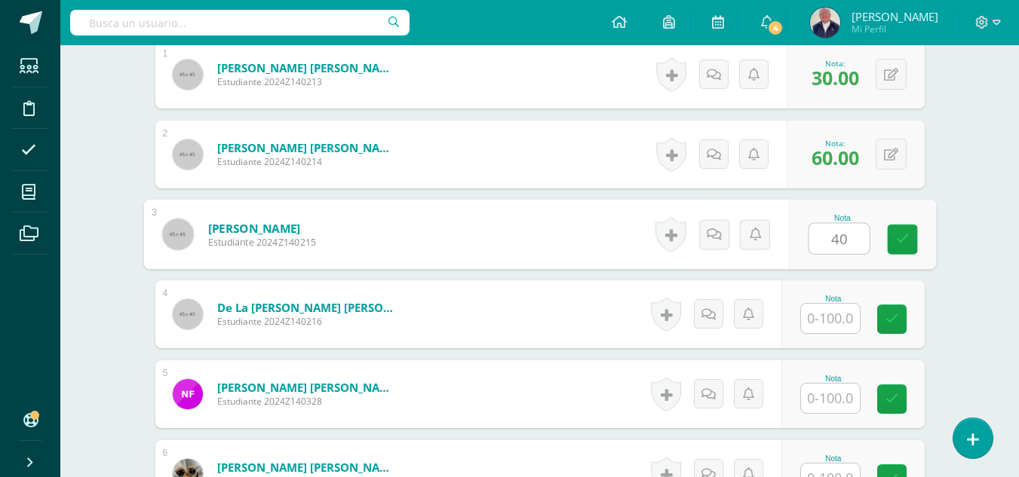
type input "40"
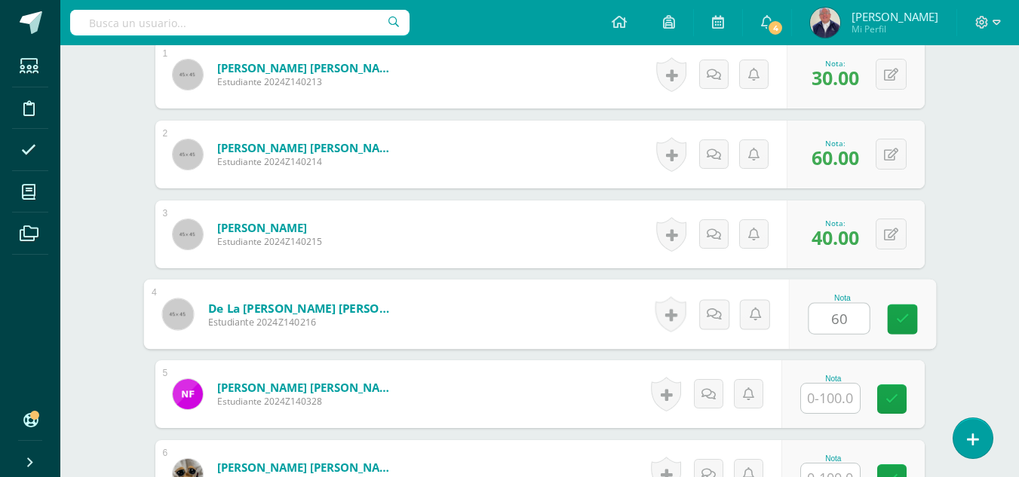
type input "60"
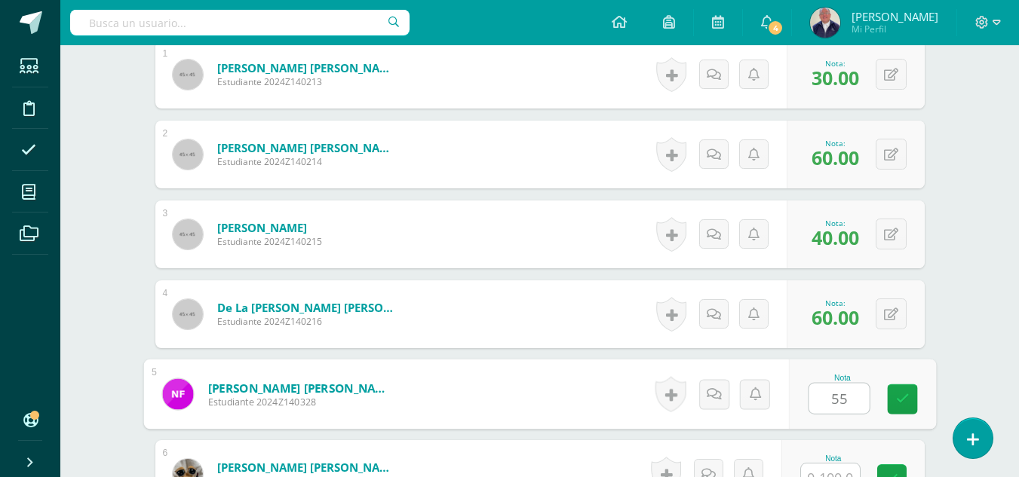
type input "55"
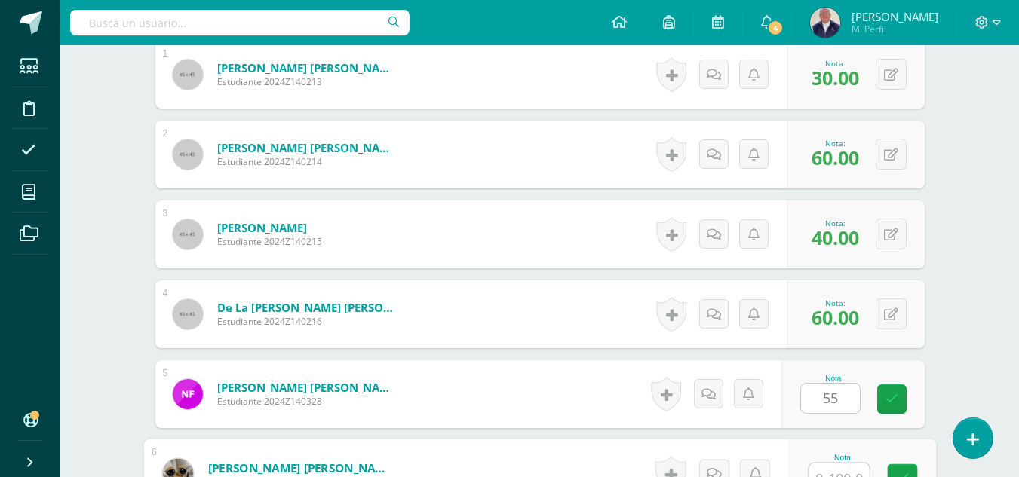
scroll to position [514, 0]
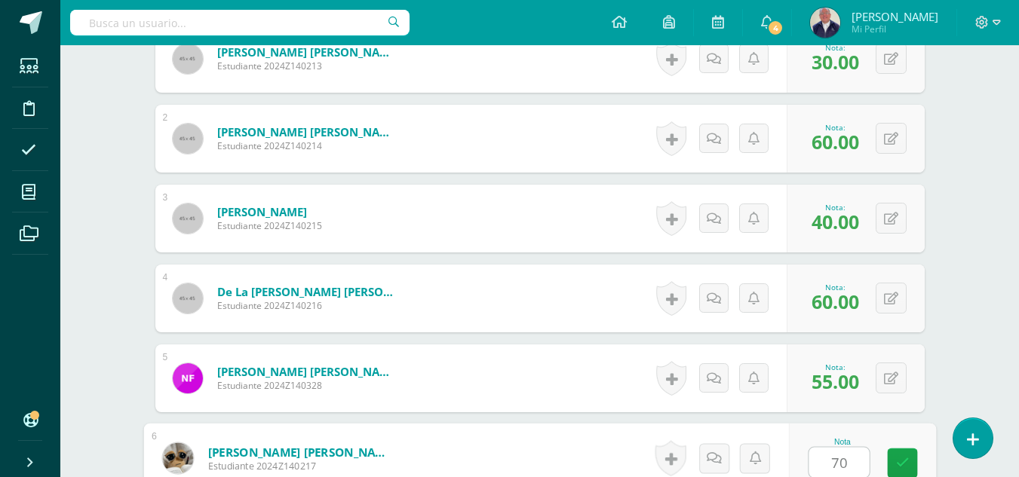
type input "70"
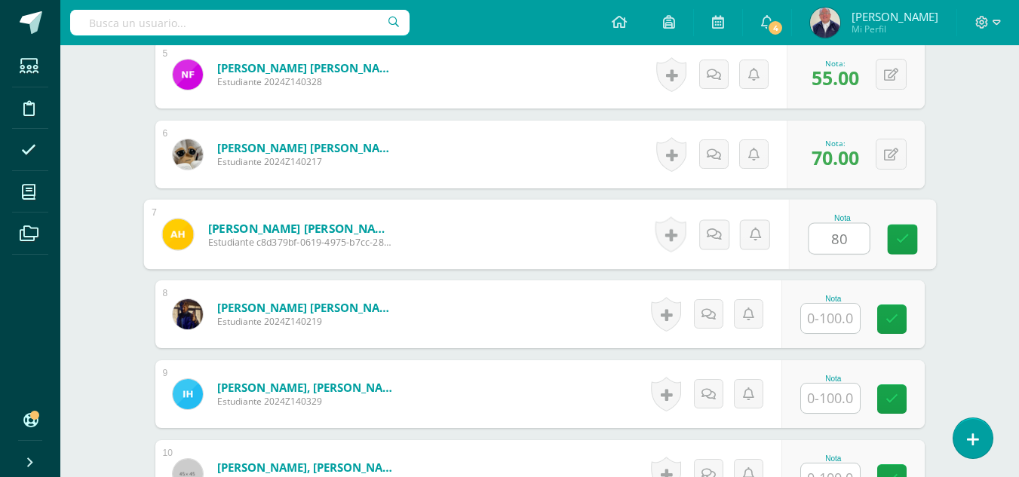
type input "80"
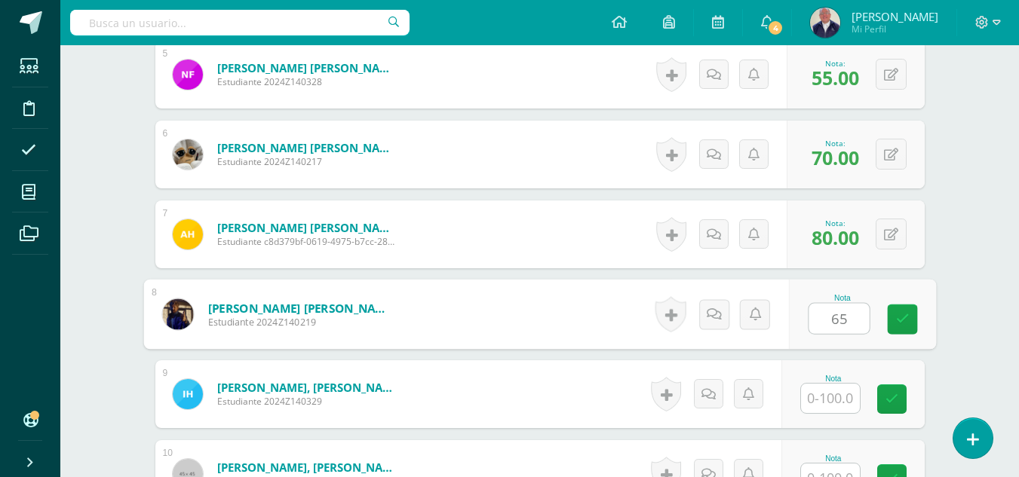
type input "65"
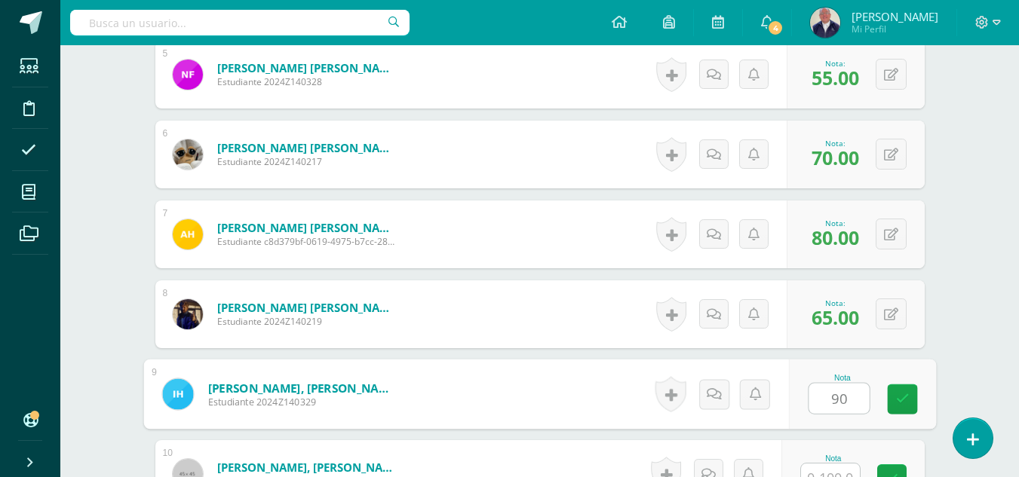
type input "90"
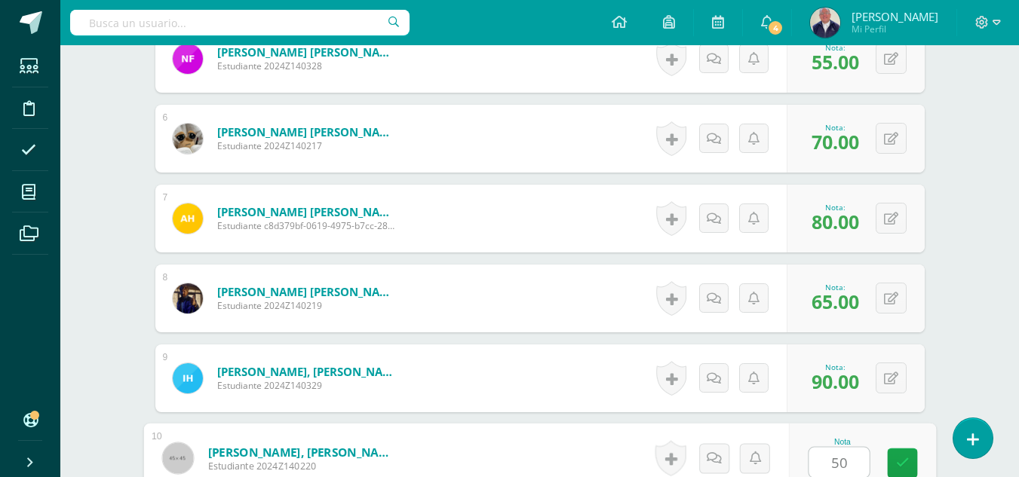
type input "50"
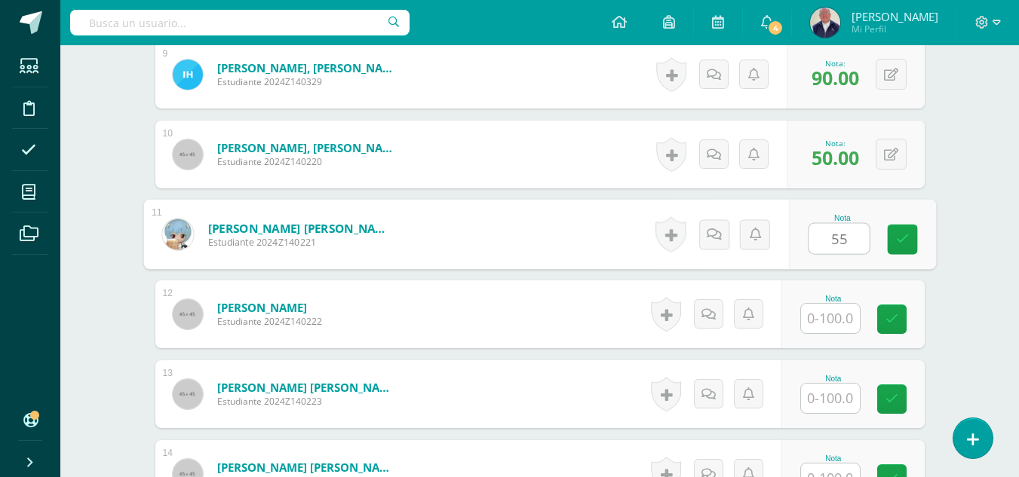
type input "55"
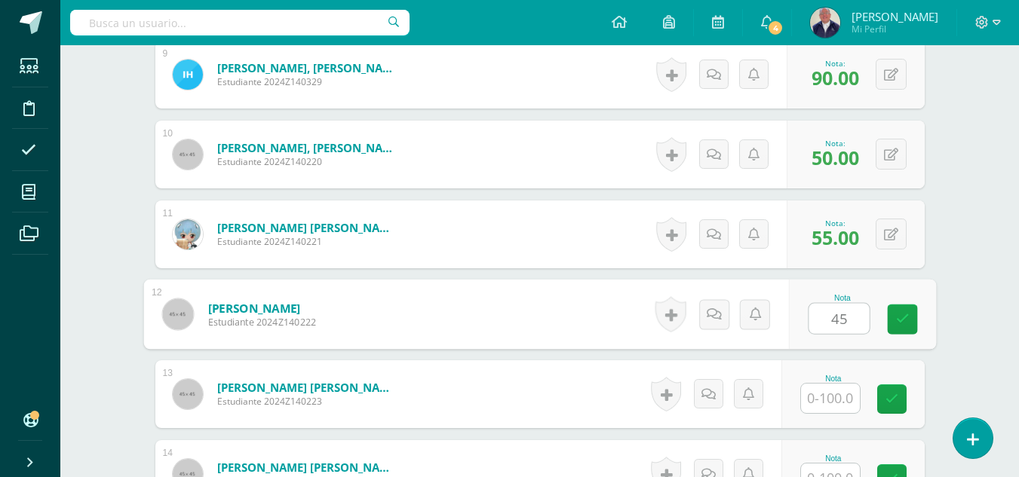
type input "45"
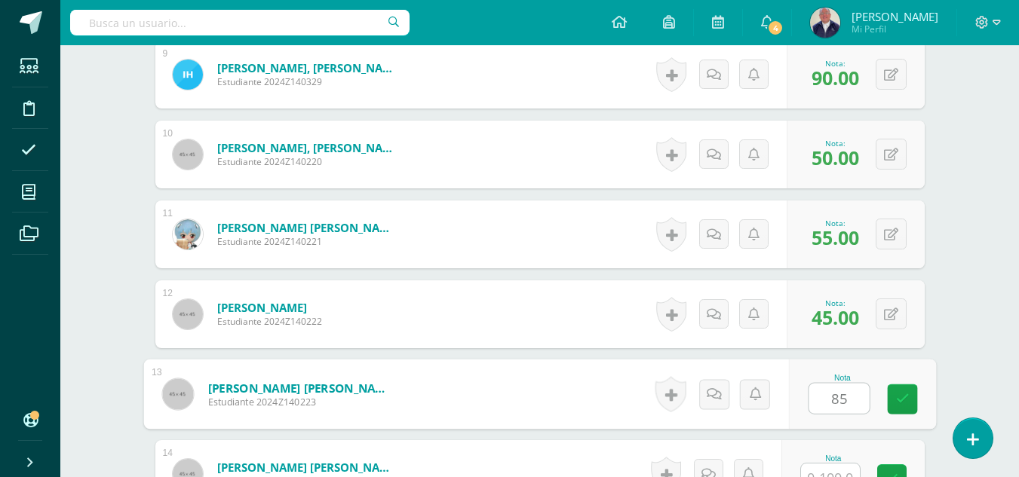
type input "85"
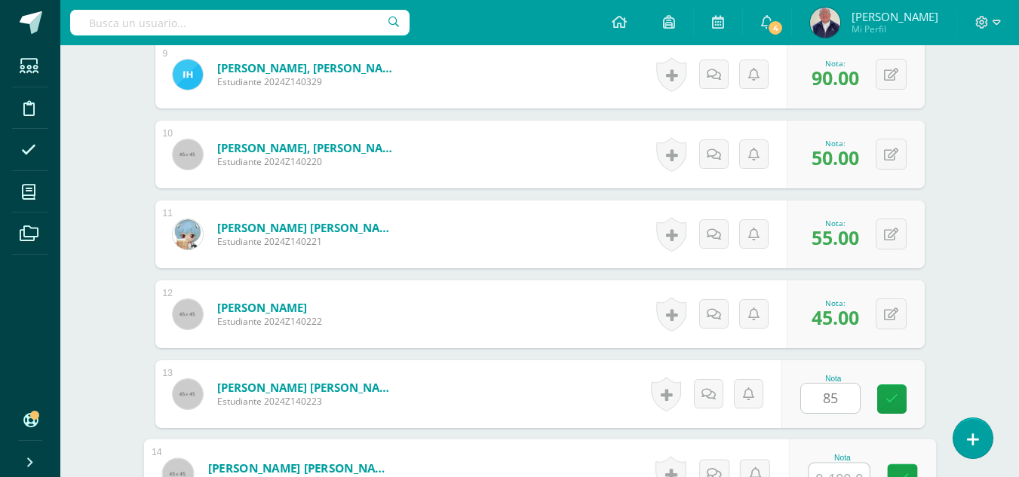
scroll to position [1153, 0]
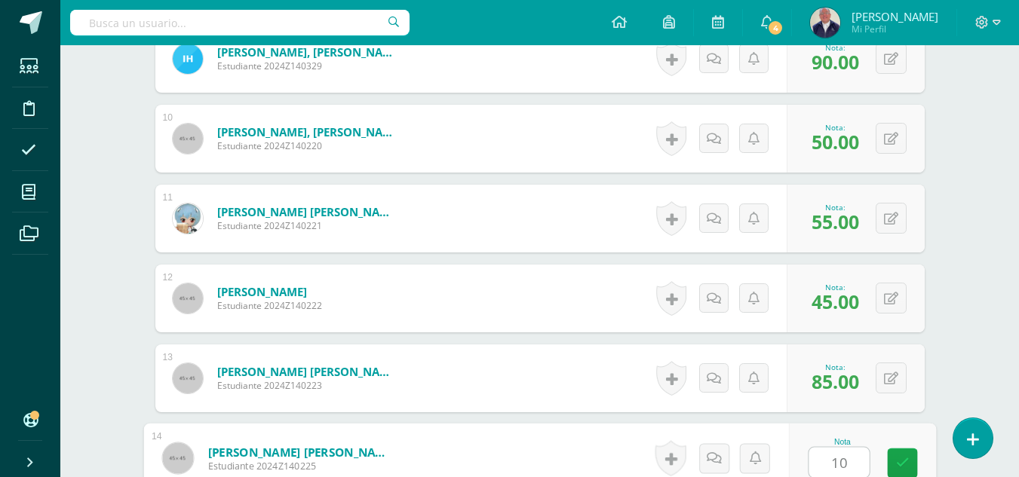
type input "10"
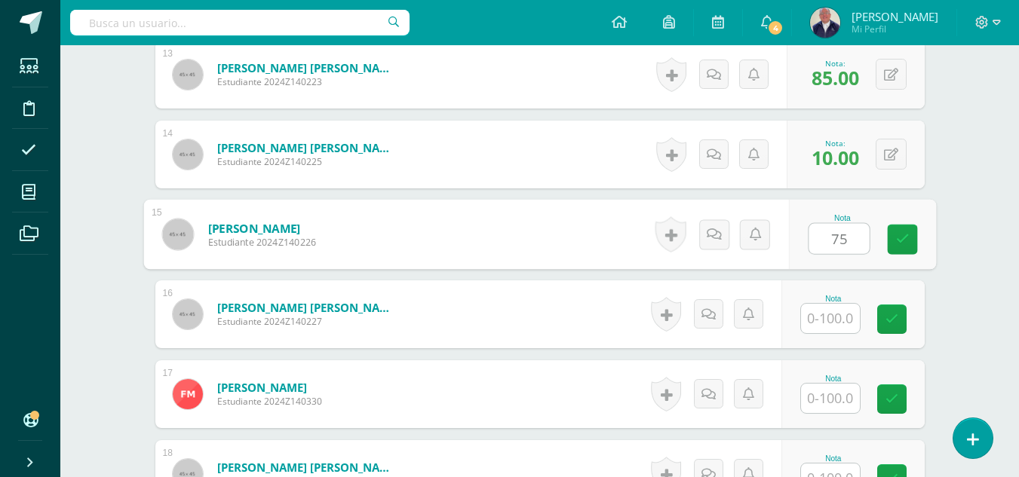
type input "75"
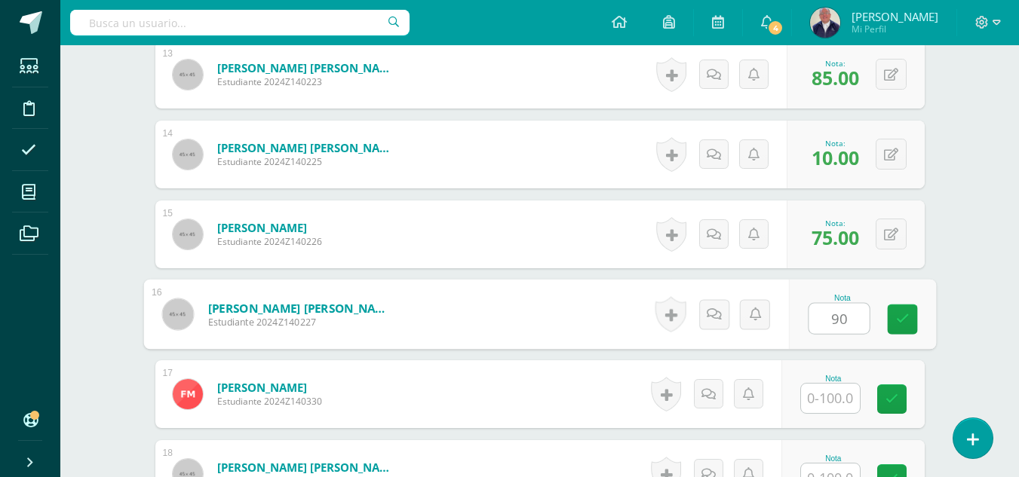
type input "90"
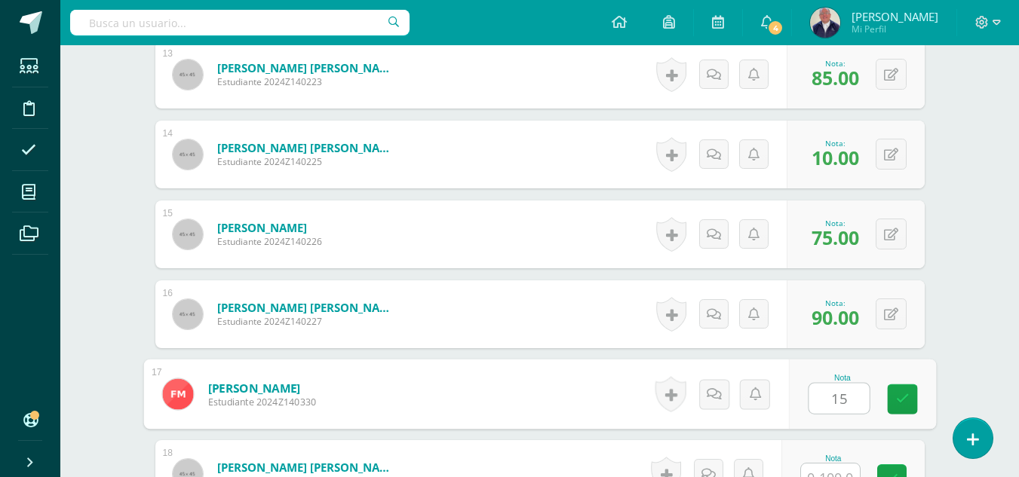
type input "15"
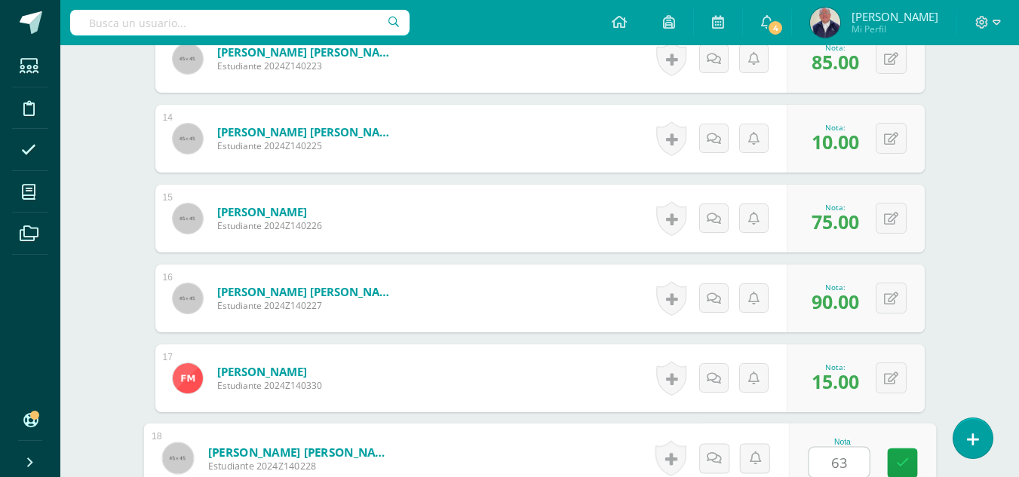
type input "63"
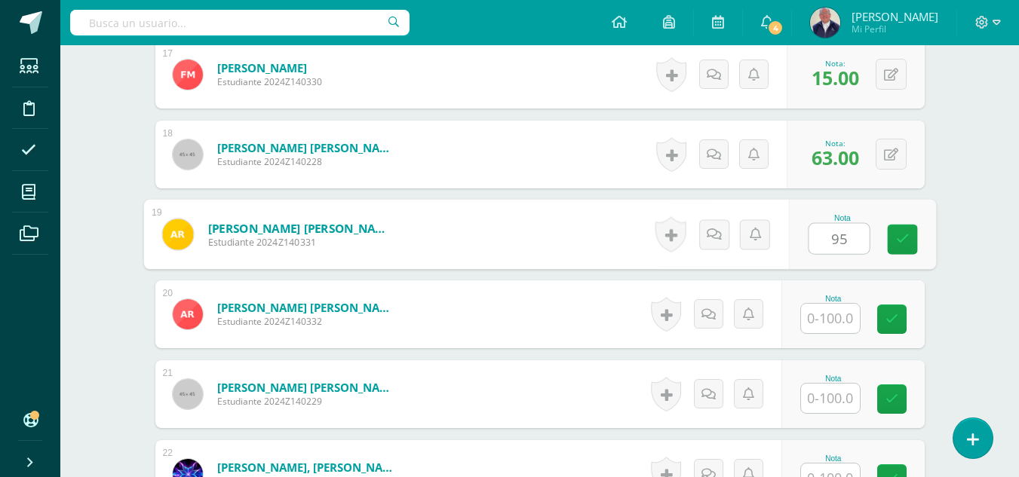
type input "95"
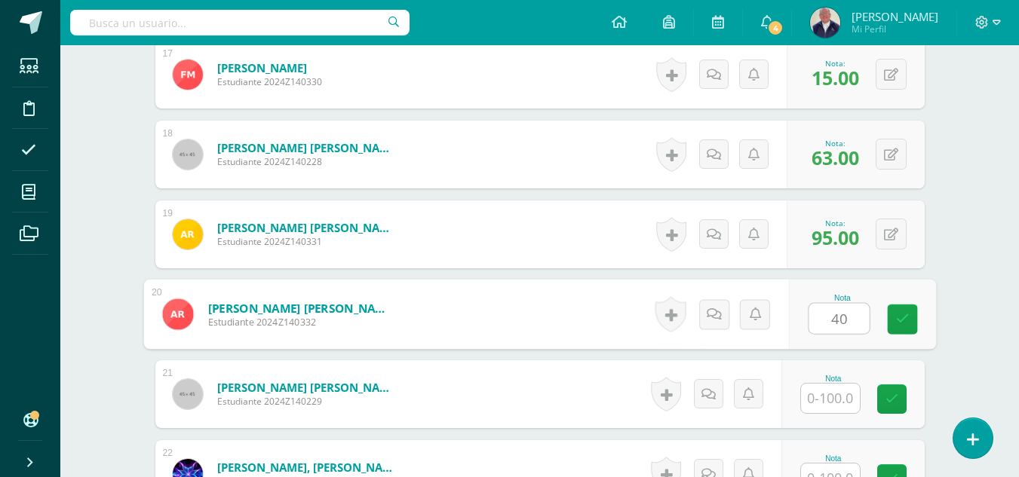
type input "40"
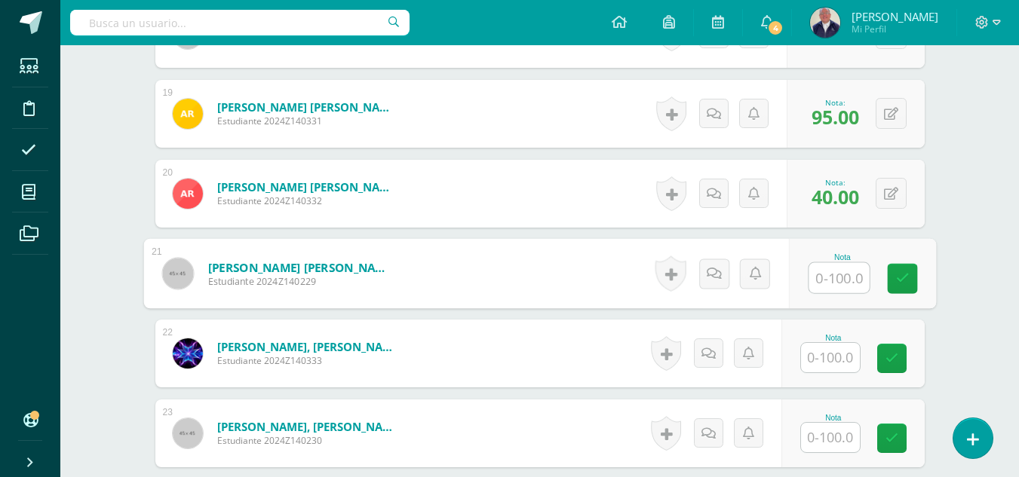
scroll to position [1927, 0]
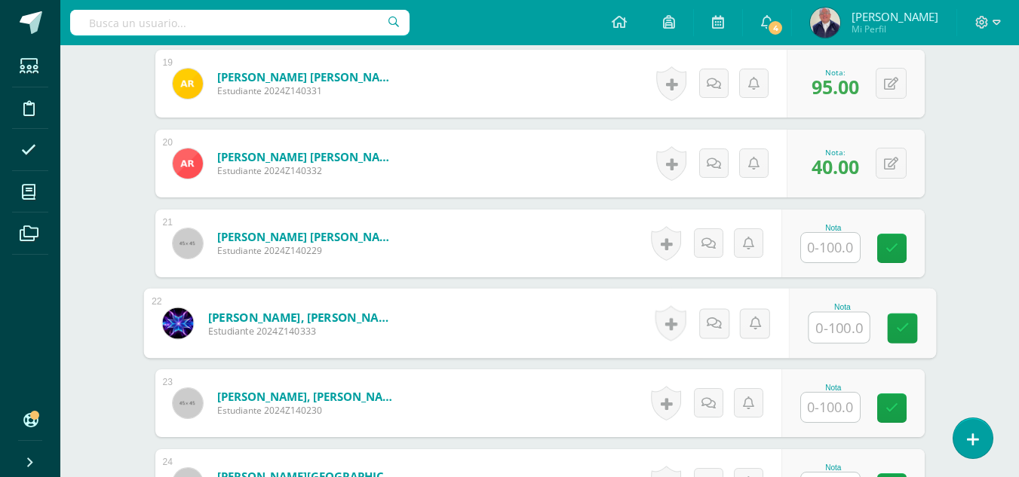
click at [826, 329] on input "text" at bounding box center [838, 328] width 60 height 30
type input "95"
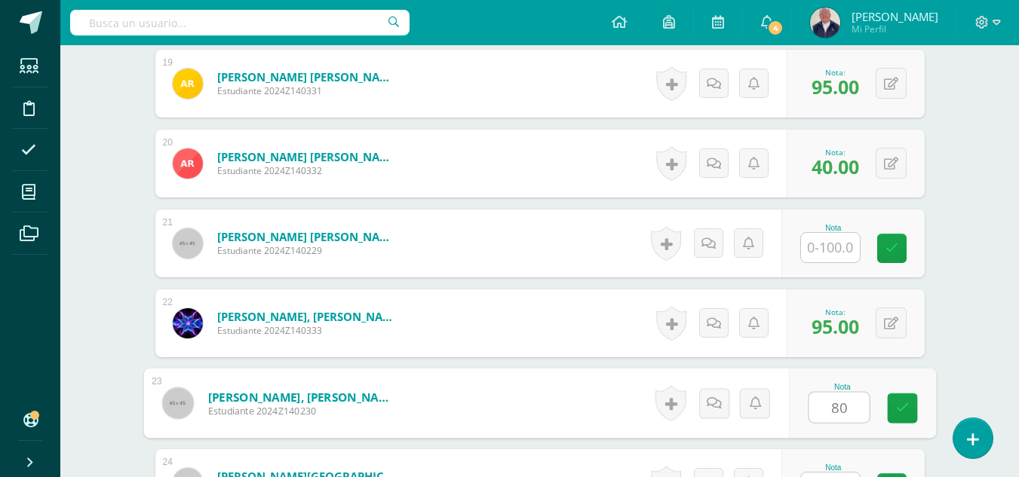
type input "80"
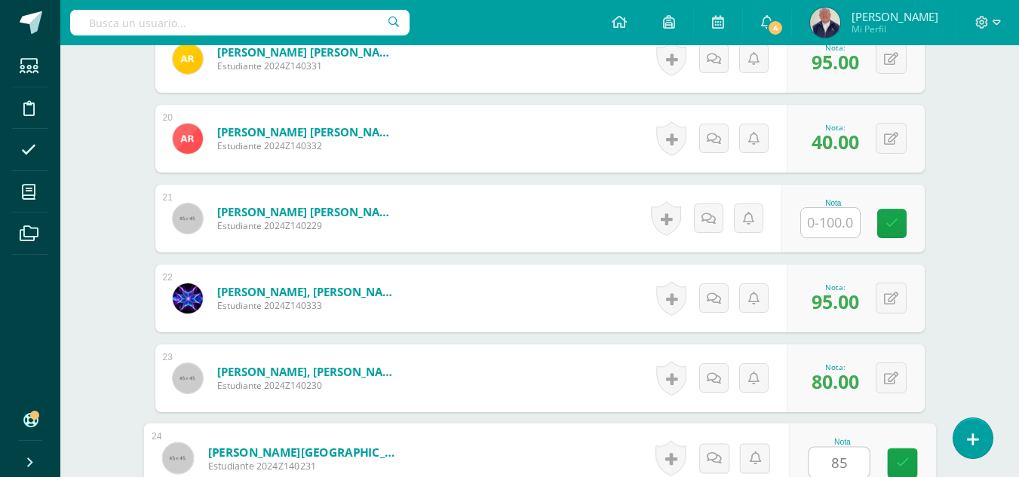
type input "85"
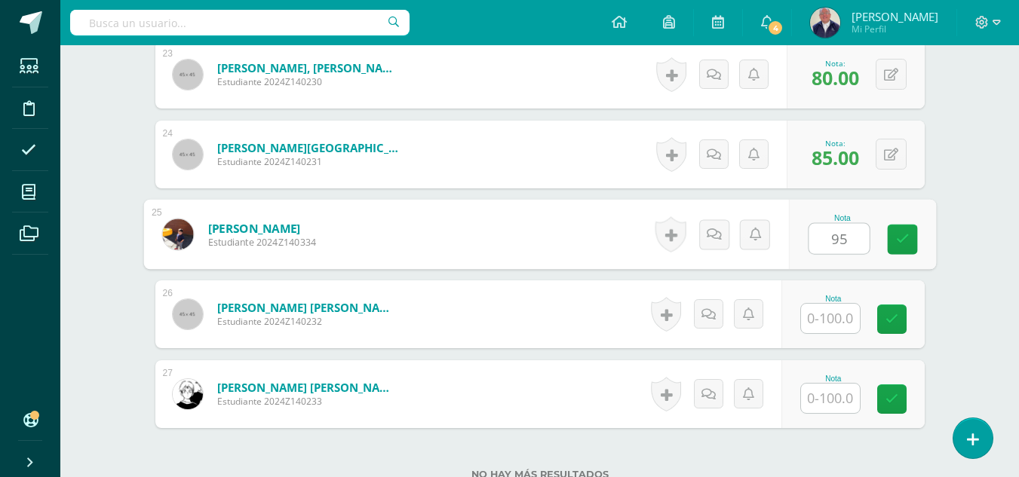
type input "95"
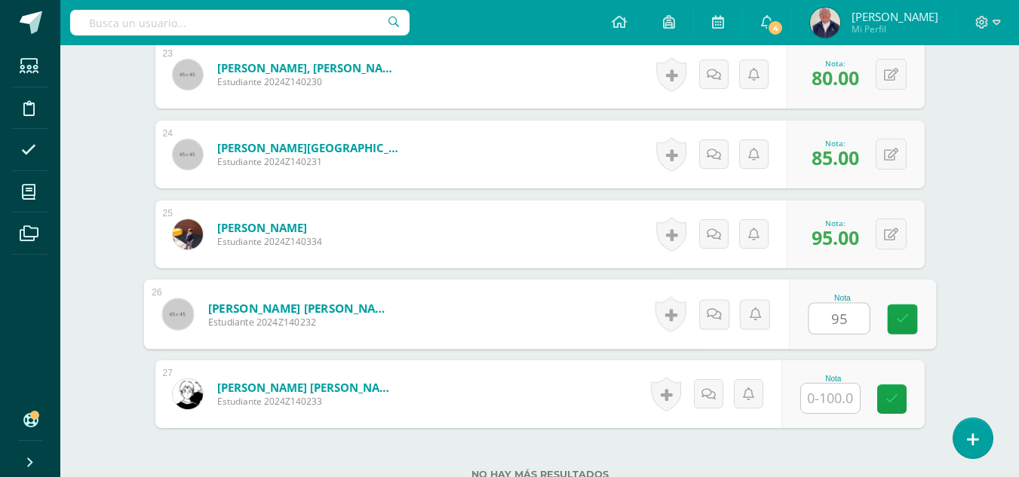
type input "95"
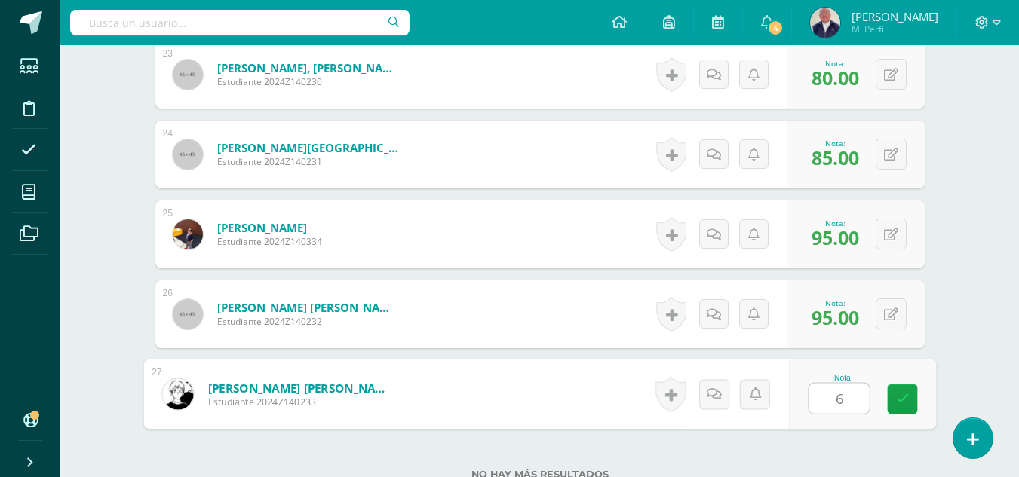
type input "60"
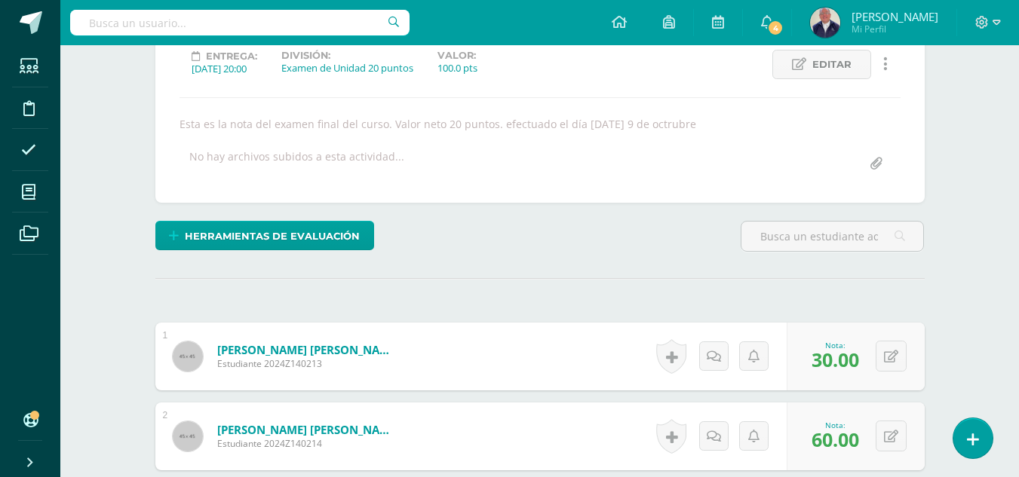
scroll to position [0, 0]
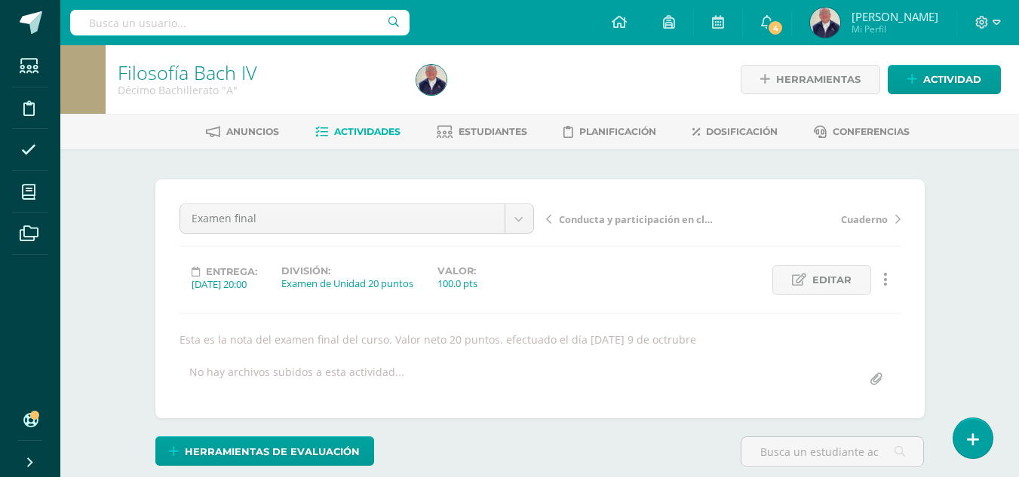
click at [371, 136] on span "Actividades" at bounding box center [367, 131] width 66 height 11
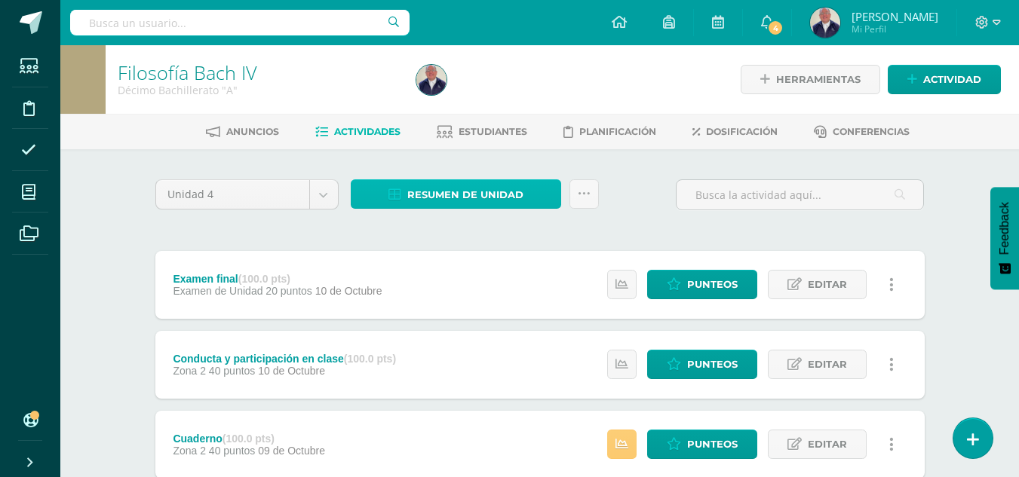
click at [413, 202] on span "Resumen de unidad" at bounding box center [465, 195] width 116 height 28
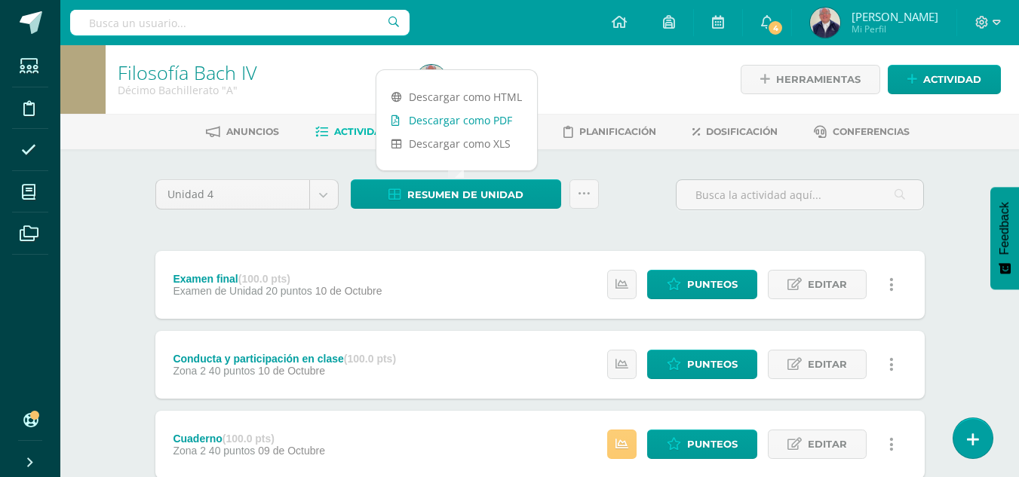
click at [434, 121] on link "Descargar como PDF" at bounding box center [456, 120] width 161 height 23
click at [707, 446] on span "Punteos" at bounding box center [712, 445] width 51 height 28
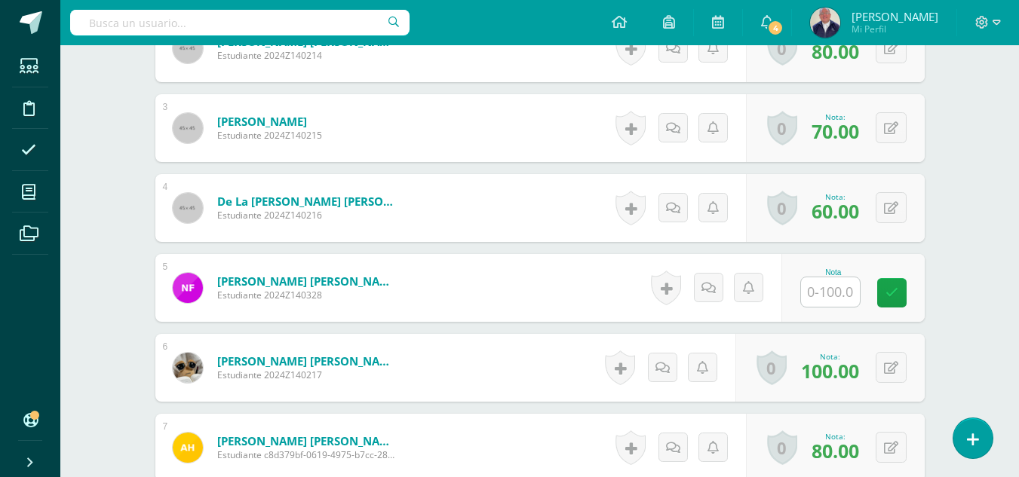
scroll to position [605, 0]
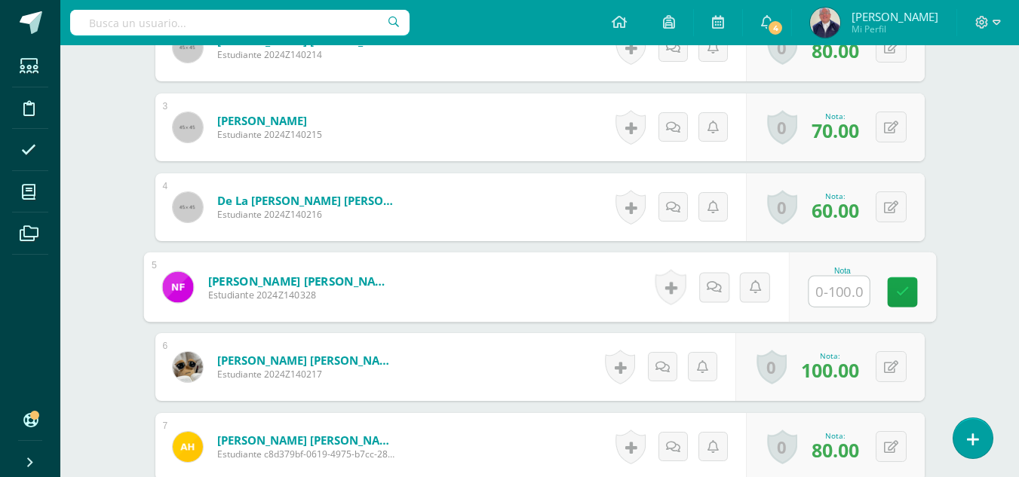
click at [824, 294] on input "text" at bounding box center [838, 292] width 60 height 30
type input "0"
click at [900, 286] on icon at bounding box center [902, 292] width 14 height 13
click at [726, 286] on icon at bounding box center [729, 287] width 15 height 13
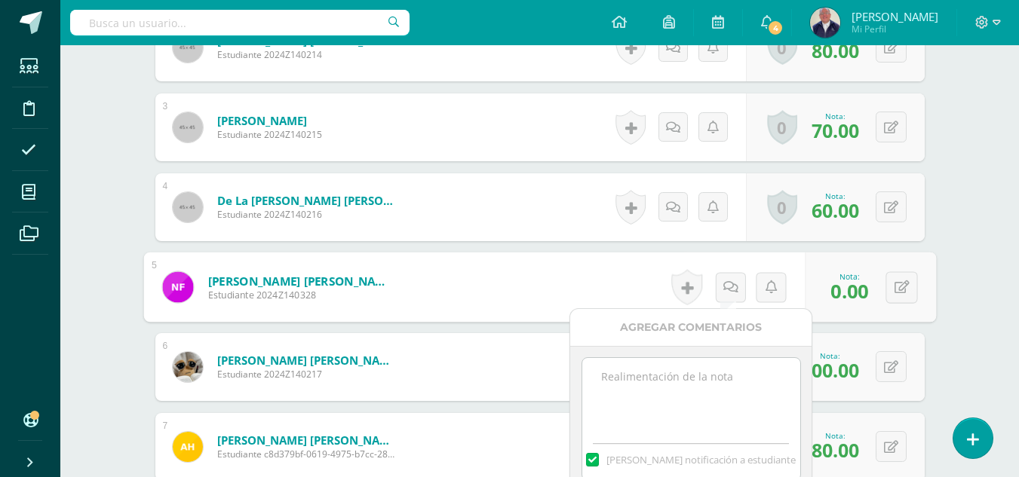
click at [646, 389] on textarea at bounding box center [691, 395] width 218 height 75
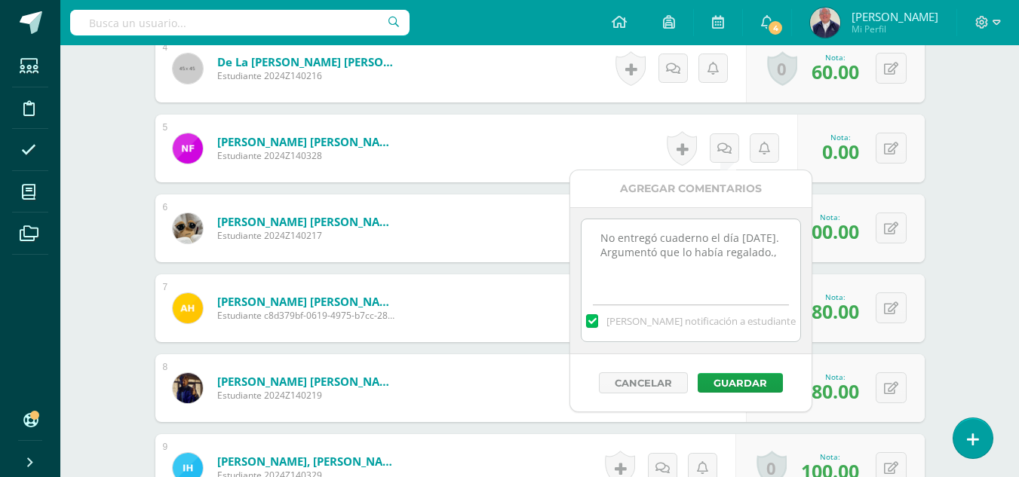
scroll to position [756, 0]
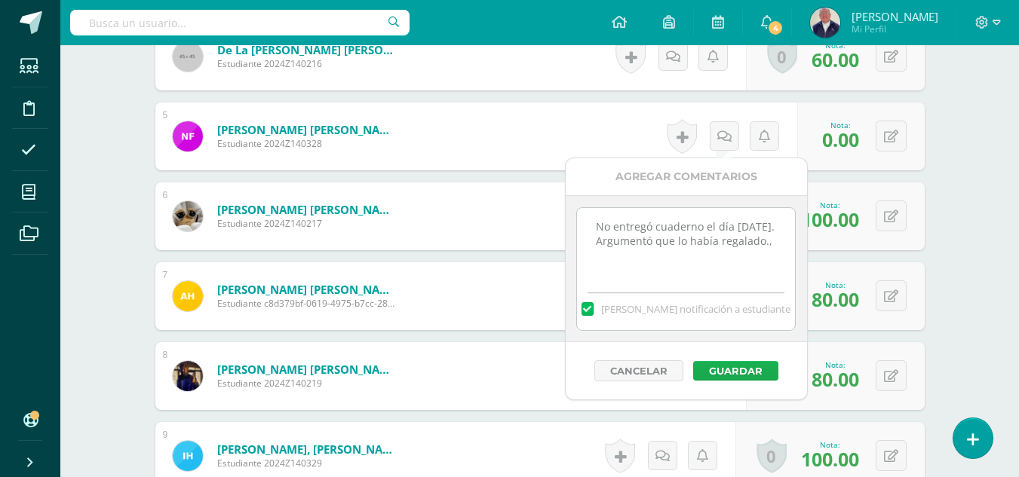
type textarea "No entregó cuaderno el día 9 de octubre. Argumentó que lo había regalado.,"
click at [731, 366] on button "Guardar" at bounding box center [735, 371] width 85 height 20
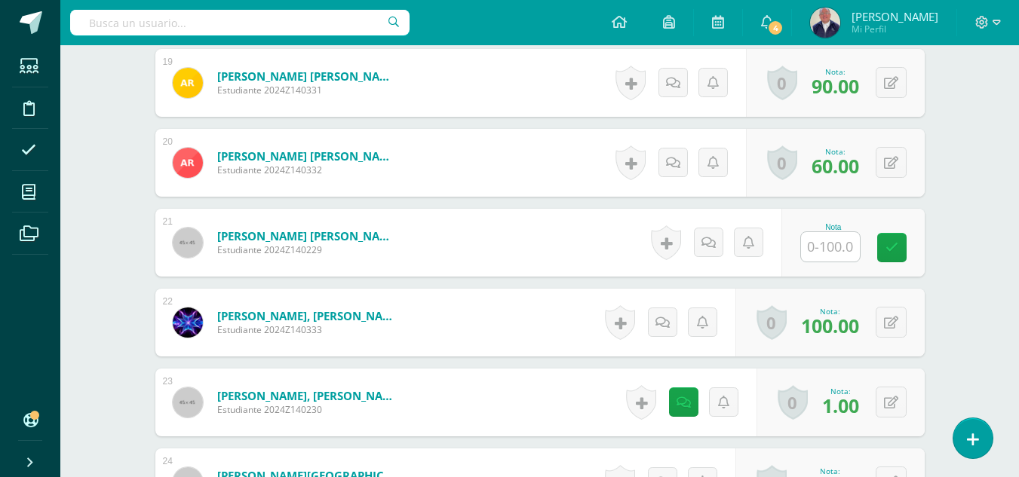
scroll to position [1962, 0]
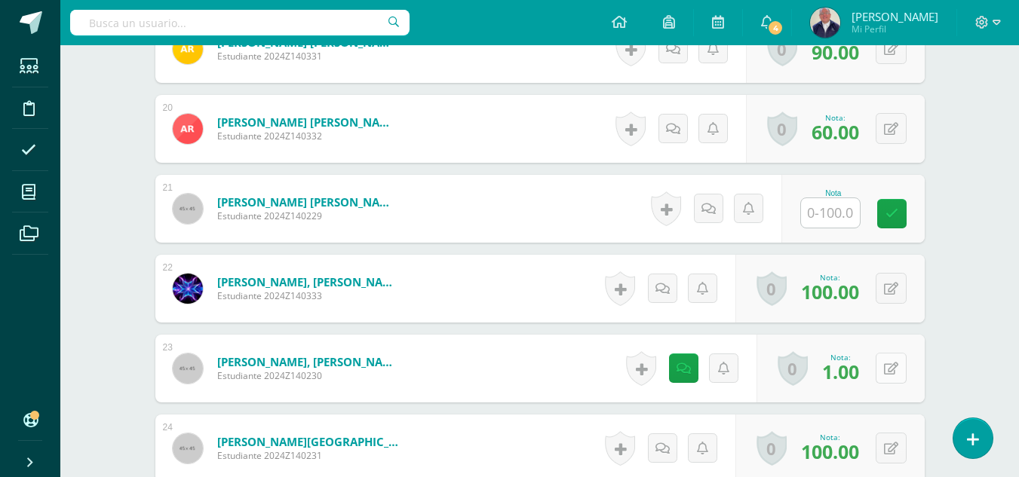
click at [888, 366] on button at bounding box center [891, 368] width 31 height 31
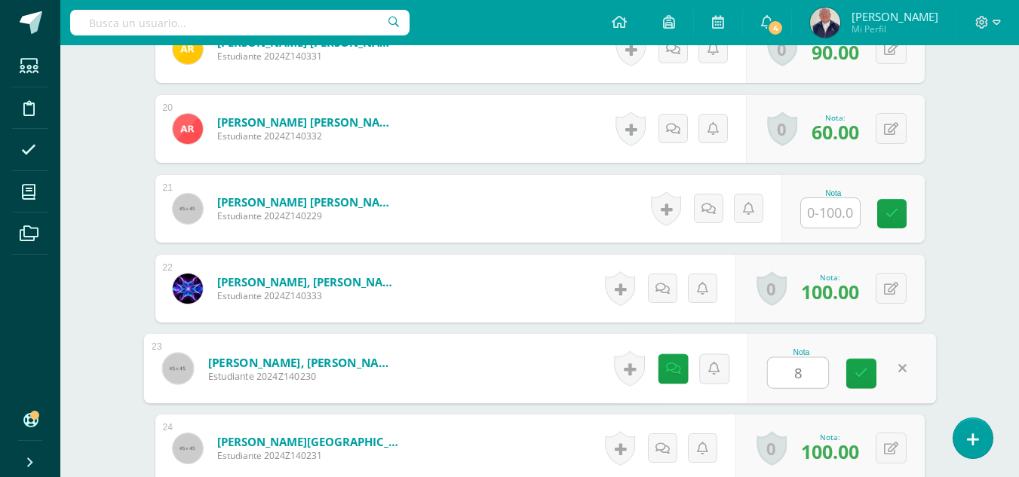
type input "80"
click at [860, 376] on icon at bounding box center [861, 373] width 14 height 13
click at [667, 375] on link at bounding box center [677, 369] width 30 height 30
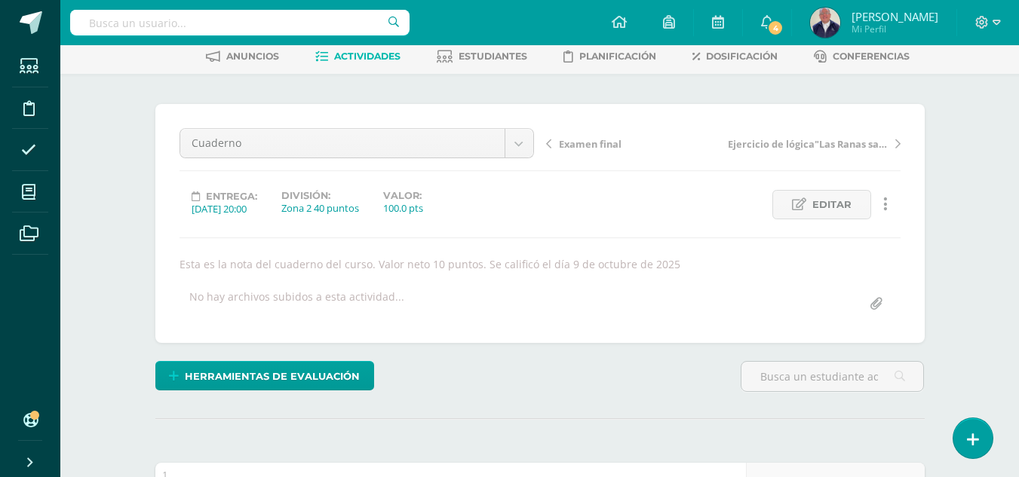
scroll to position [0, 0]
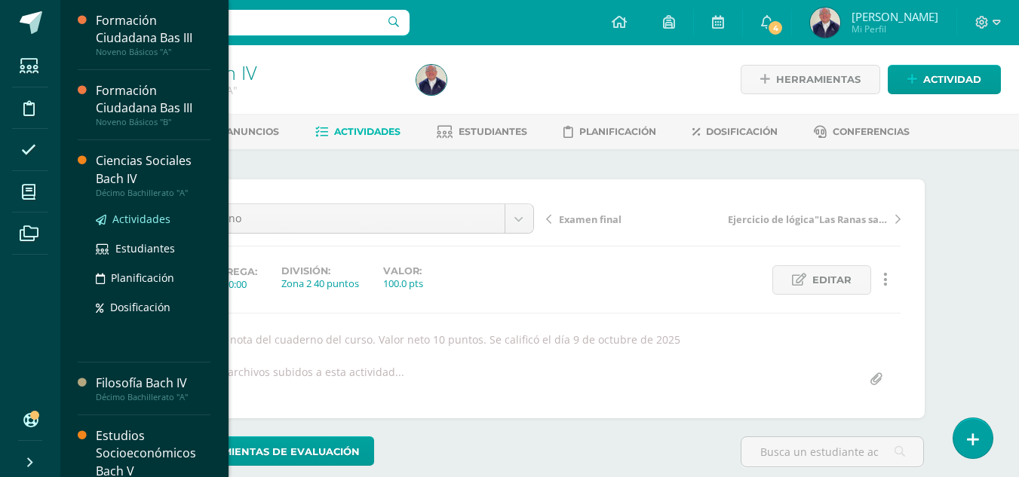
click at [140, 222] on span "Actividades" at bounding box center [141, 219] width 58 height 14
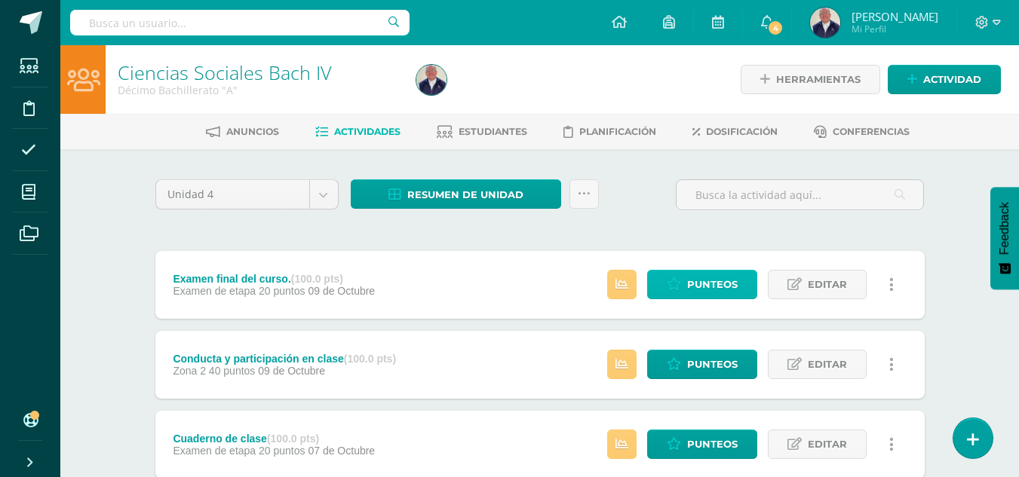
click at [692, 286] on span "Punteos" at bounding box center [712, 285] width 51 height 28
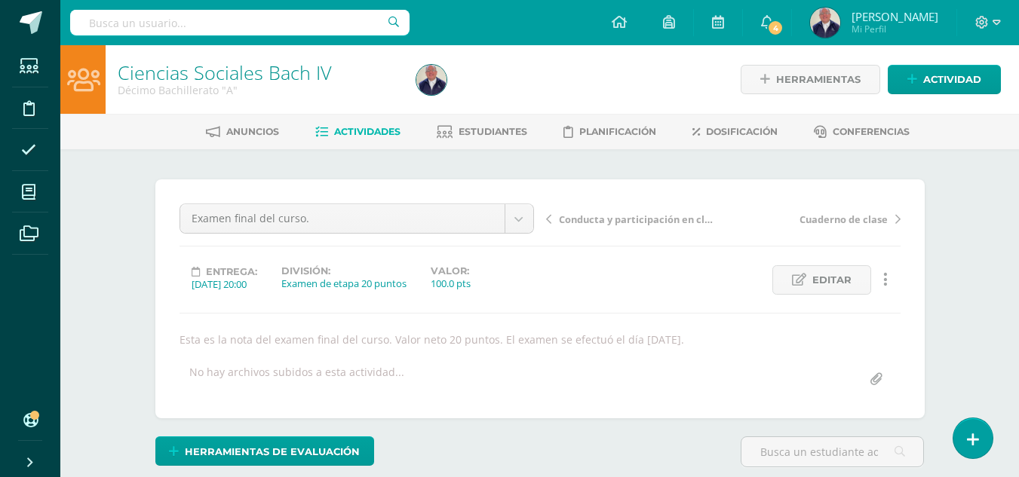
click at [373, 131] on span "Actividades" at bounding box center [367, 131] width 66 height 11
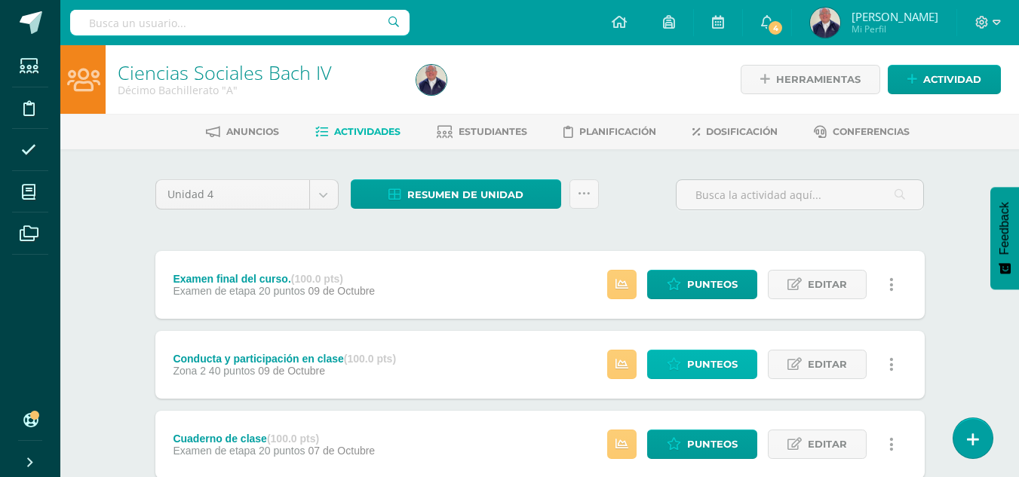
click at [706, 360] on span "Punteos" at bounding box center [712, 365] width 51 height 28
